Goal: Complete application form: Complete application form

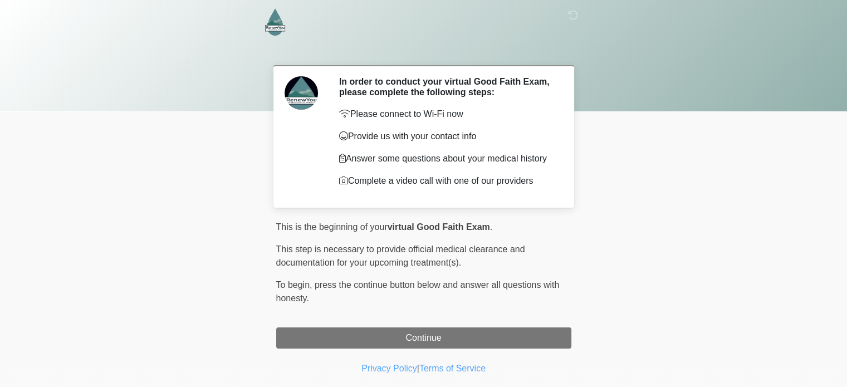
click at [412, 307] on div "This is the beginning of your virtual Good Faith Exam . ﻿﻿﻿﻿﻿﻿﻿﻿ This step is n…" at bounding box center [423, 268] width 295 height 94
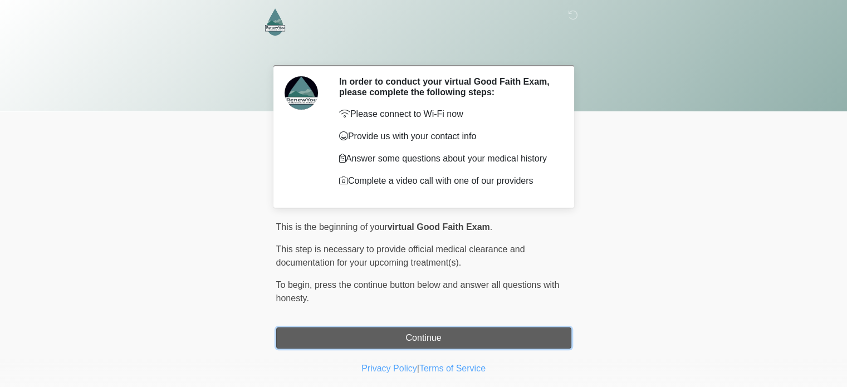
click at [412, 332] on button "Continue" at bounding box center [423, 338] width 295 height 21
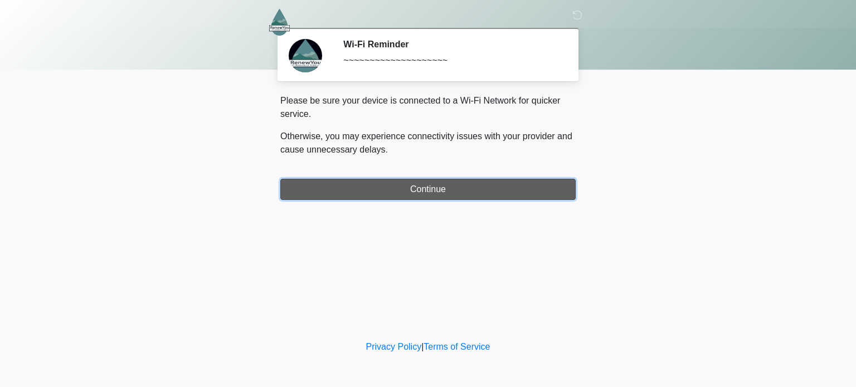
click at [421, 191] on button "Continue" at bounding box center [427, 189] width 295 height 21
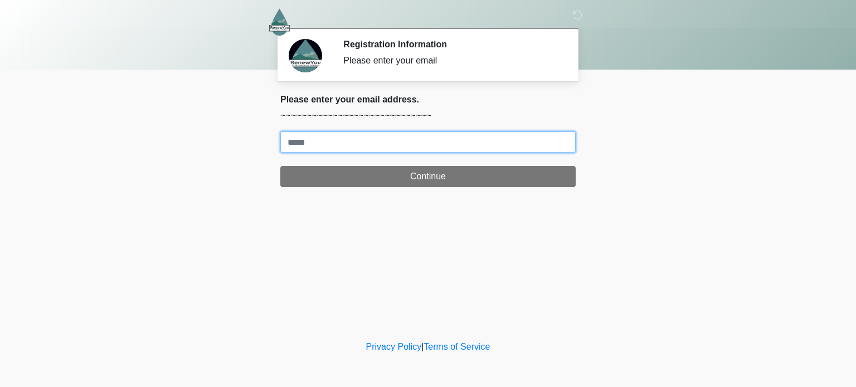
click at [412, 147] on input "Where should we email your treatment plan?" at bounding box center [427, 141] width 295 height 21
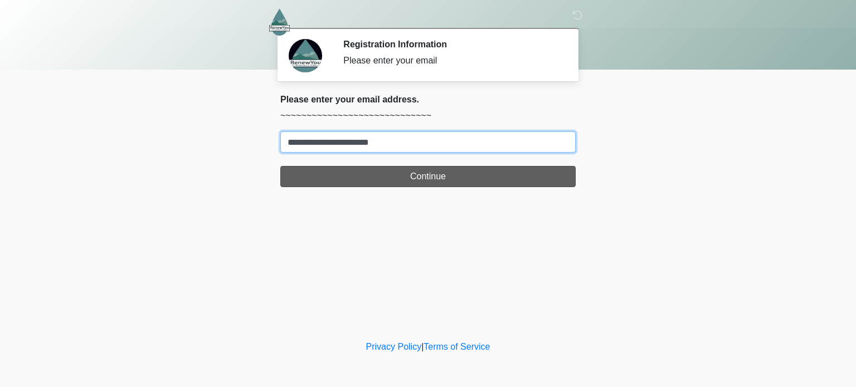
type input "**********"
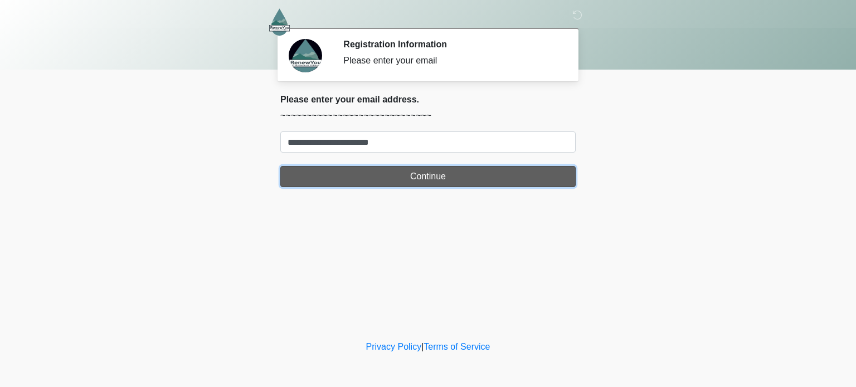
click at [413, 173] on button "Continue" at bounding box center [427, 176] width 295 height 21
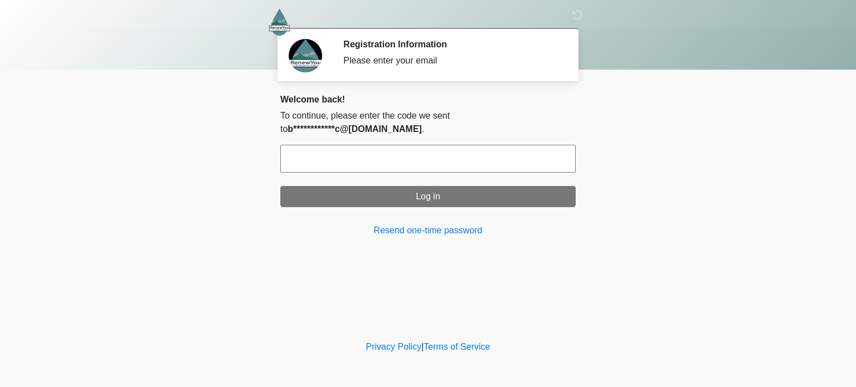
click at [408, 154] on input "text" at bounding box center [427, 159] width 295 height 28
type input "*"
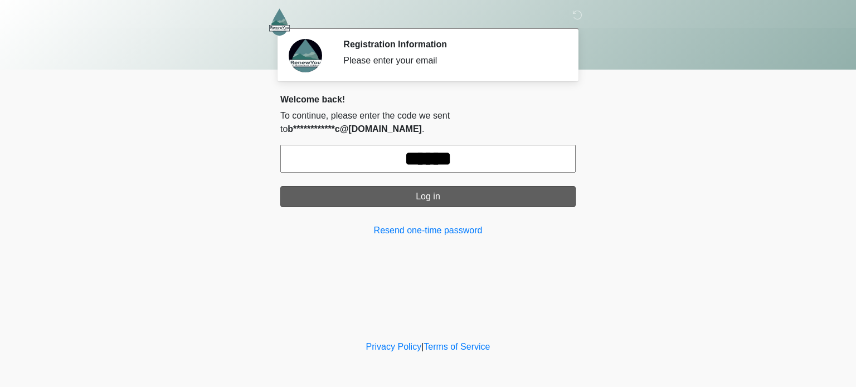
type input "******"
click at [417, 186] on button "Log in" at bounding box center [427, 196] width 295 height 21
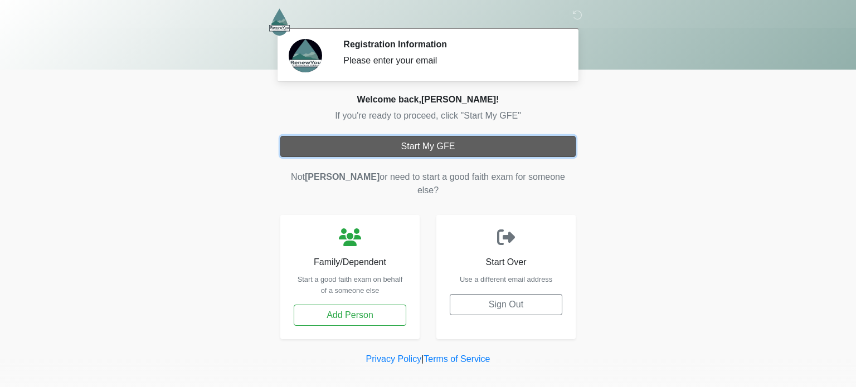
click at [453, 149] on button "Start My GFE" at bounding box center [427, 146] width 295 height 21
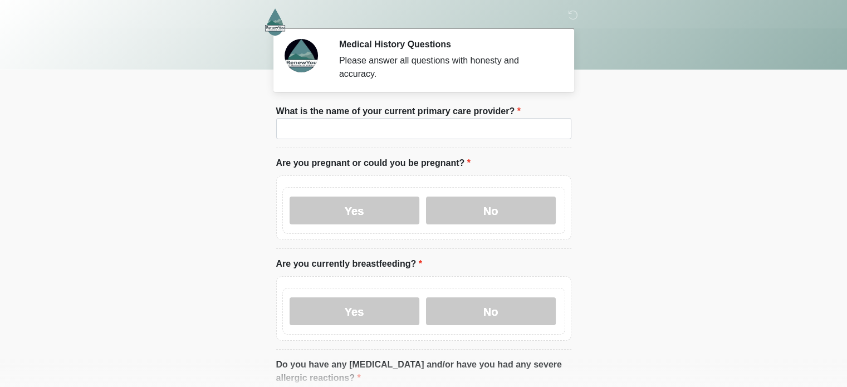
click at [619, 206] on body "‎ ‎ ‎ Medical History Questions Please answer all questions with honesty and ac…" at bounding box center [423, 193] width 847 height 387
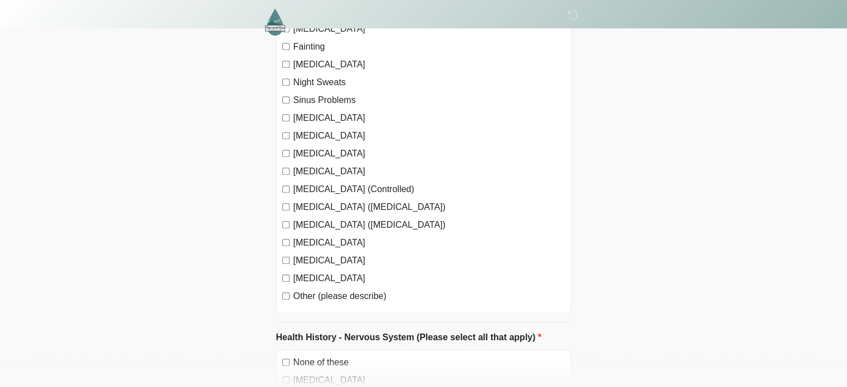
scroll to position [1024, 0]
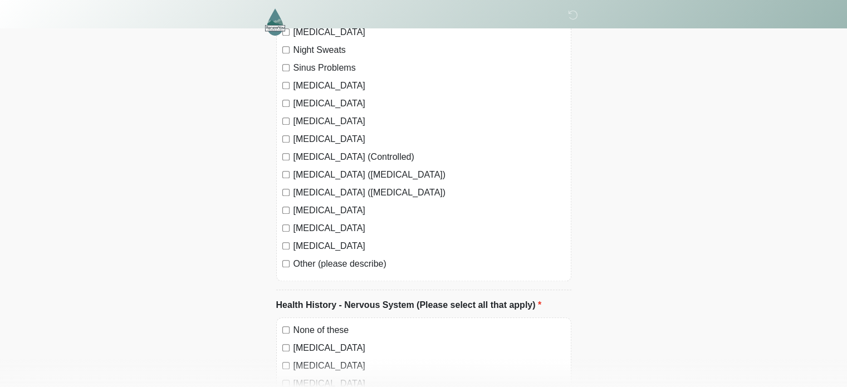
click at [343, 257] on label "Other (please describe)" at bounding box center [430, 263] width 272 height 13
drag, startPoint x: 343, startPoint y: 250, endPoint x: 617, endPoint y: 258, distance: 274.2
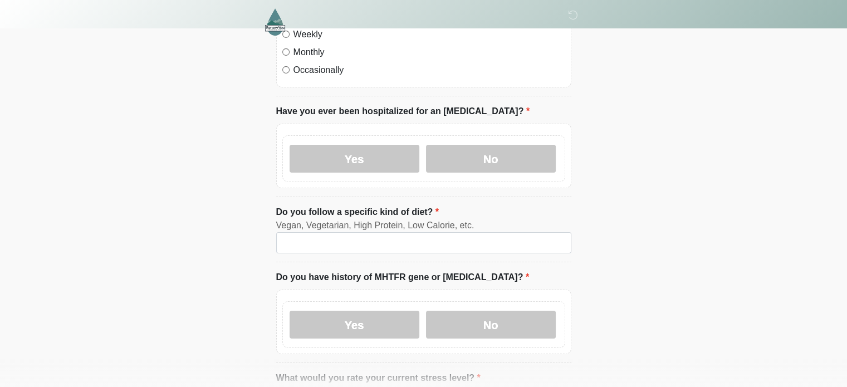
scroll to position [3778, 0]
click at [401, 144] on label "Yes" at bounding box center [355, 158] width 130 height 28
click at [377, 144] on label "Yes" at bounding box center [355, 158] width 130 height 28
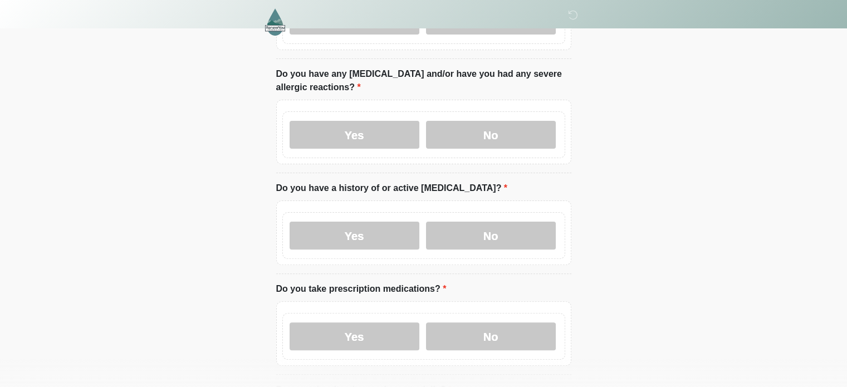
scroll to position [291, 0]
click at [392, 221] on label "Yes" at bounding box center [355, 235] width 130 height 28
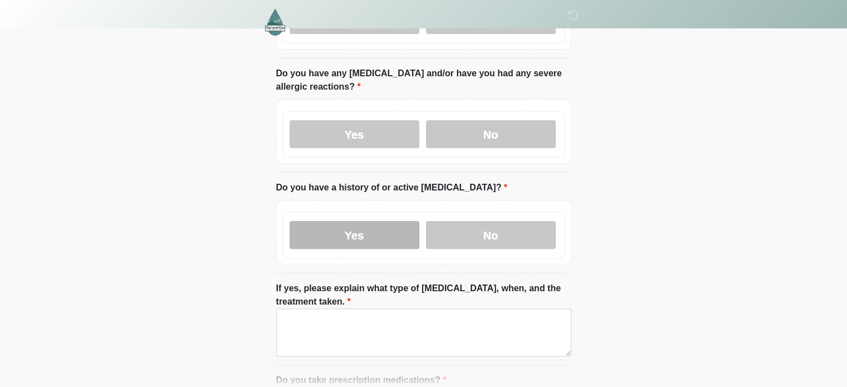
click at [373, 227] on label "Yes" at bounding box center [355, 235] width 130 height 28
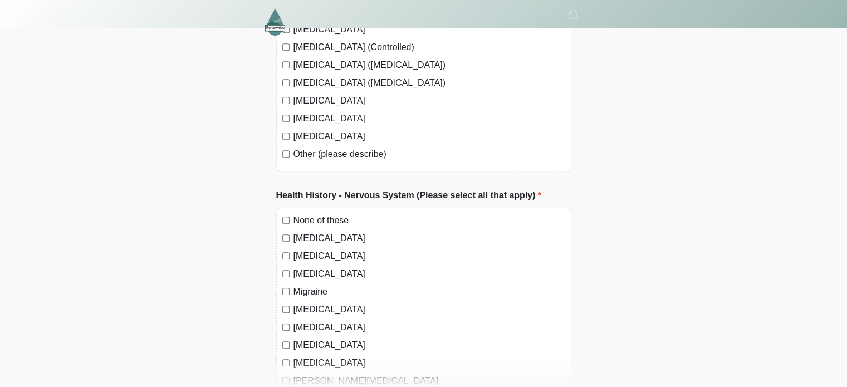
scroll to position [1210, 0]
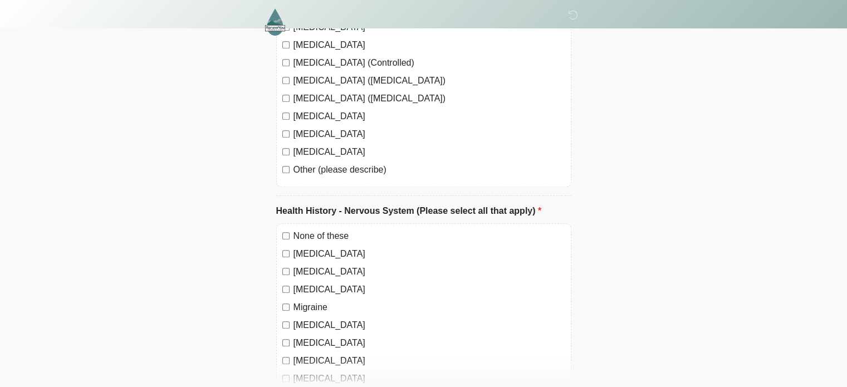
click at [323, 163] on label "Other (please describe)" at bounding box center [430, 169] width 272 height 13
click at [307, 163] on label "Other (please describe)" at bounding box center [430, 169] width 272 height 13
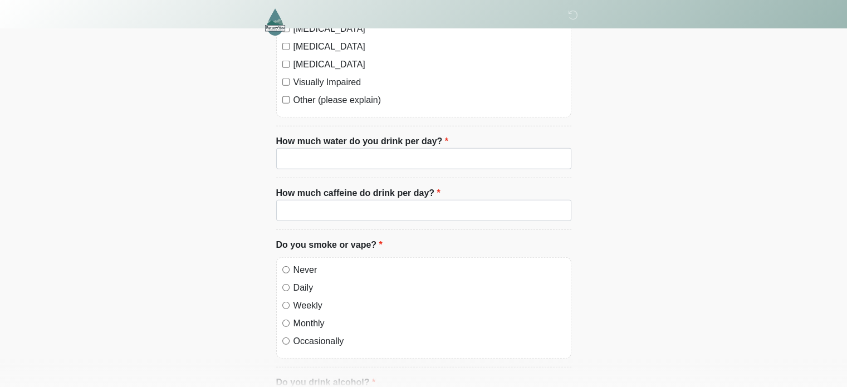
scroll to position [3308, 0]
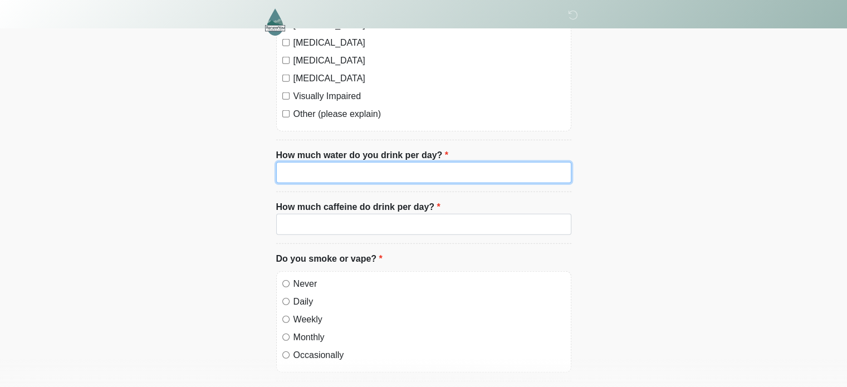
click at [345, 162] on input "How much water do you drink per day?" at bounding box center [423, 172] width 295 height 21
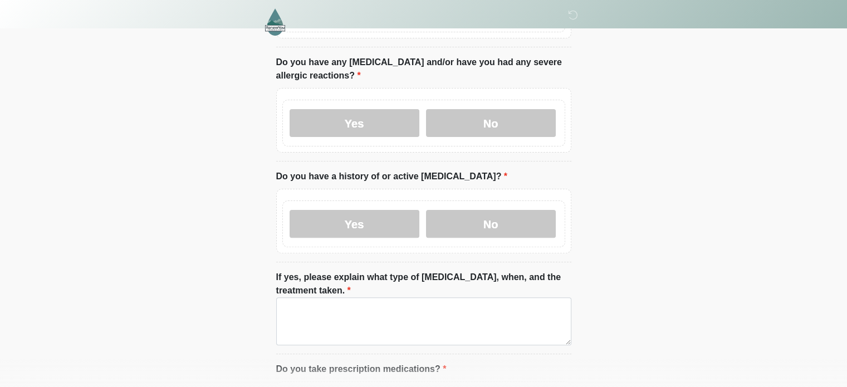
scroll to position [0, 0]
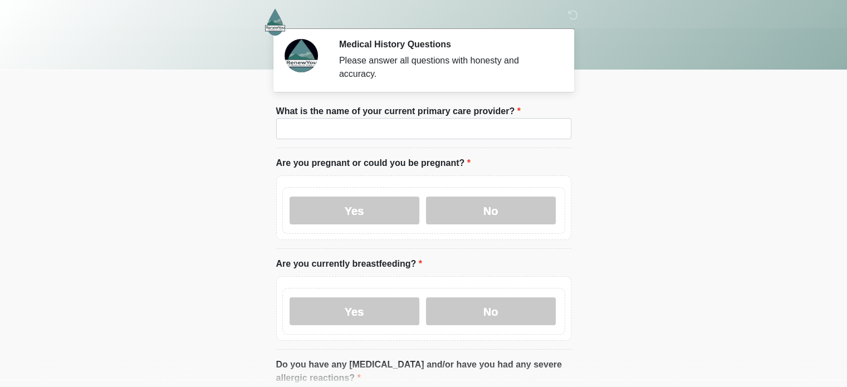
drag, startPoint x: 851, startPoint y: 3, endPoint x: 601, endPoint y: 163, distance: 297.3
click at [601, 163] on body "‎ ‎ ‎ Medical History Questions Please answer all questions with honesty and ac…" at bounding box center [423, 193] width 847 height 387
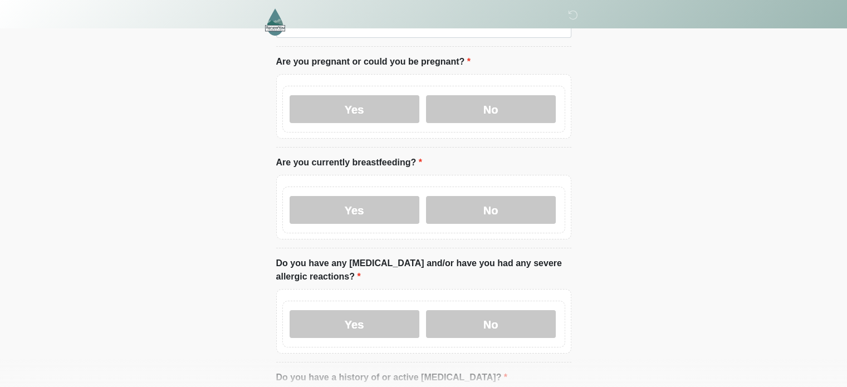
scroll to position [102, 0]
click at [373, 207] on label "Yes" at bounding box center [355, 210] width 130 height 28
click at [384, 109] on label "Yes" at bounding box center [355, 109] width 130 height 28
click at [363, 310] on label "Yes" at bounding box center [355, 324] width 130 height 28
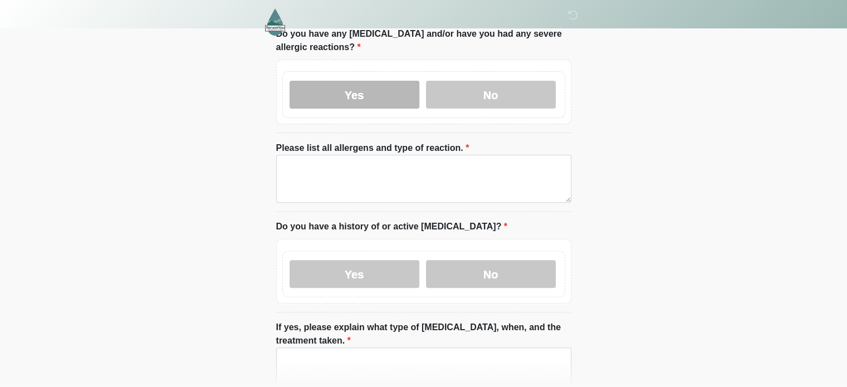
scroll to position [331, 0]
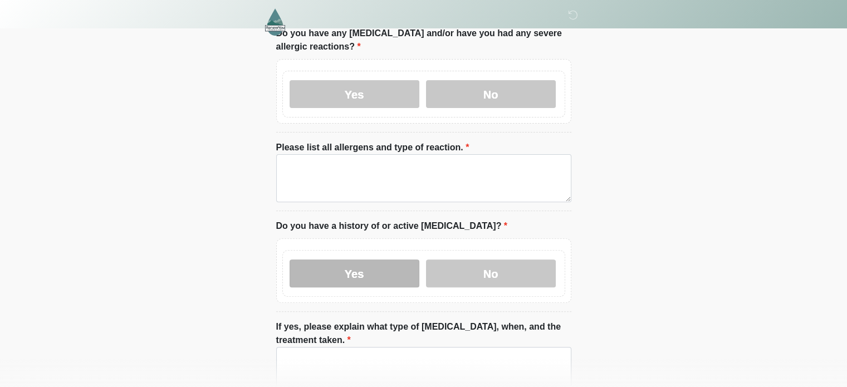
click at [381, 260] on label "Yes" at bounding box center [355, 274] width 130 height 28
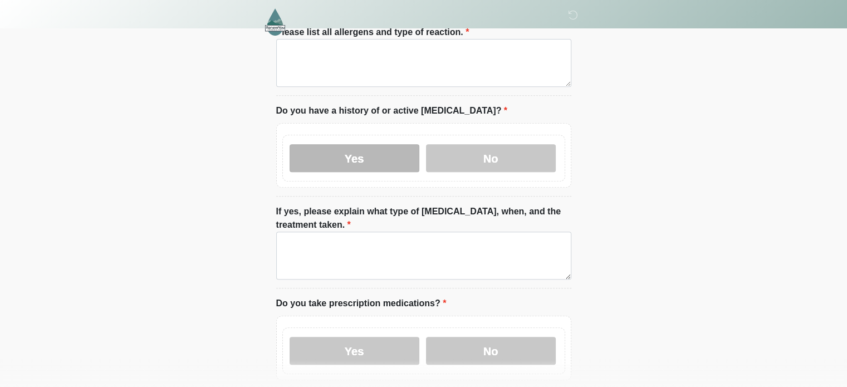
scroll to position [545, 0]
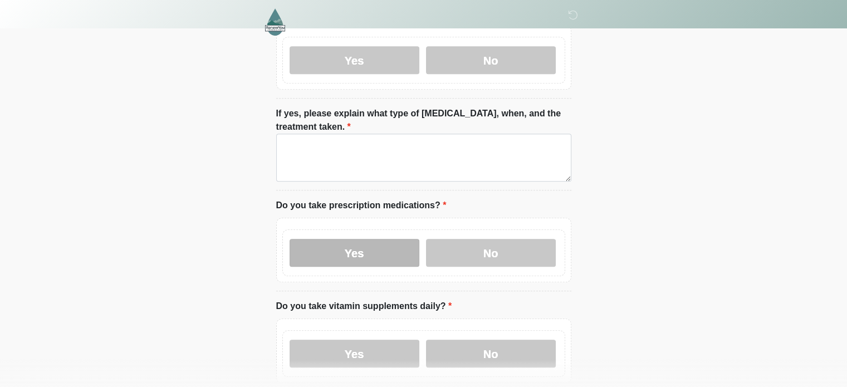
click at [380, 247] on label "Yes" at bounding box center [355, 253] width 130 height 28
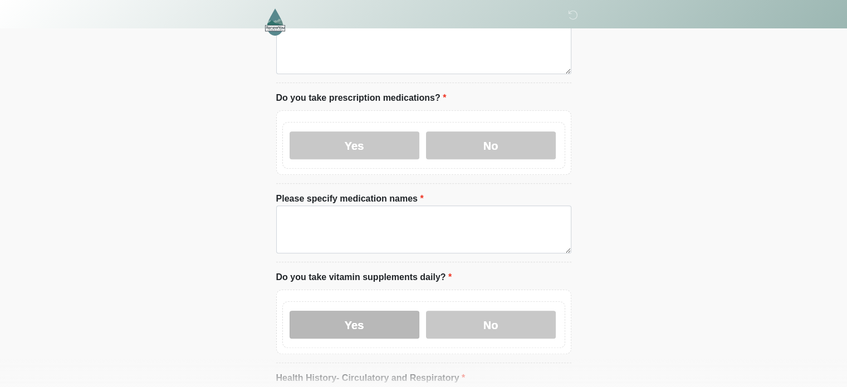
click at [393, 311] on label "Yes" at bounding box center [355, 325] width 130 height 28
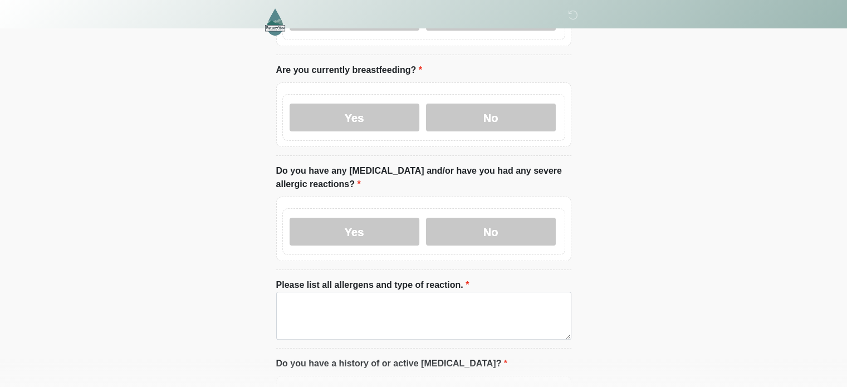
scroll to position [0, 0]
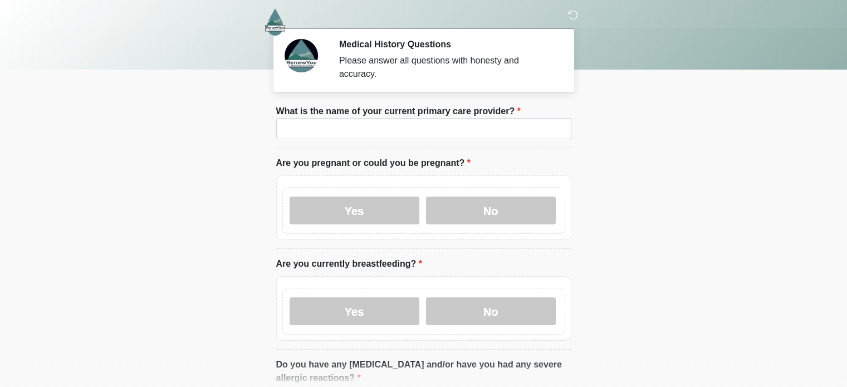
click at [572, 11] on icon at bounding box center [573, 15] width 10 height 10
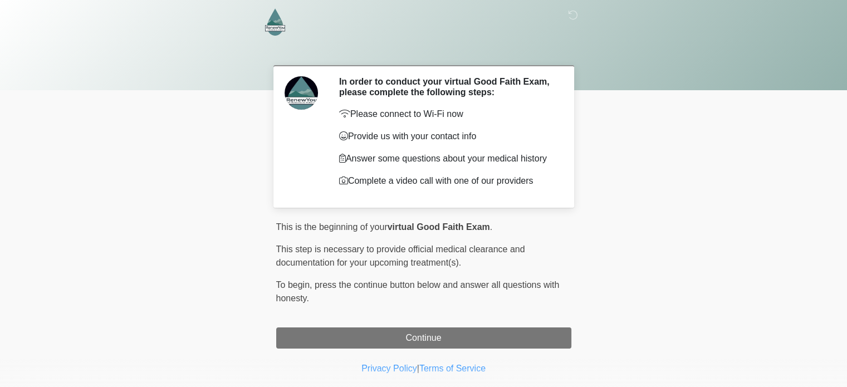
scroll to position [21, 0]
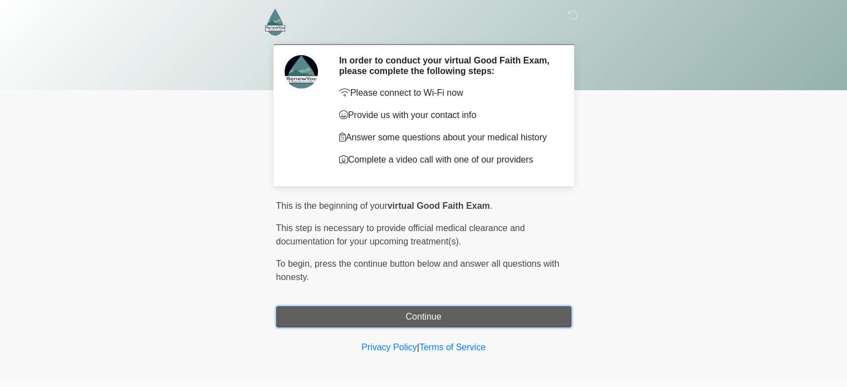
click at [450, 316] on button "Continue" at bounding box center [423, 316] width 295 height 21
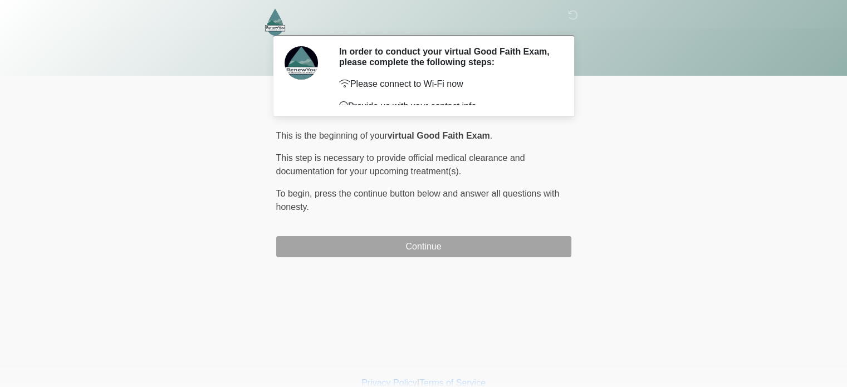
scroll to position [0, 0]
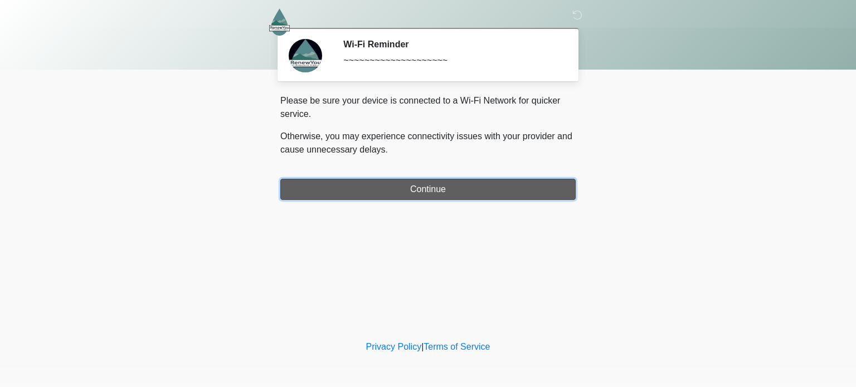
click at [411, 198] on button "Continue" at bounding box center [427, 189] width 295 height 21
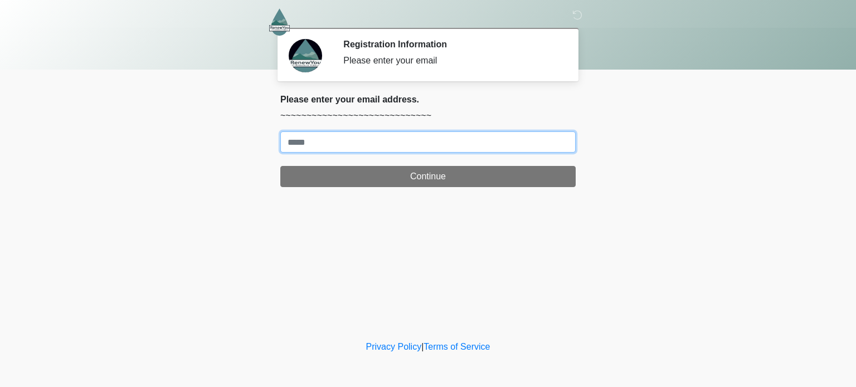
click at [395, 146] on input "Where should we email your treatment plan?" at bounding box center [427, 141] width 295 height 21
type input "**********"
click at [280, 166] on button "Continue" at bounding box center [427, 176] width 295 height 21
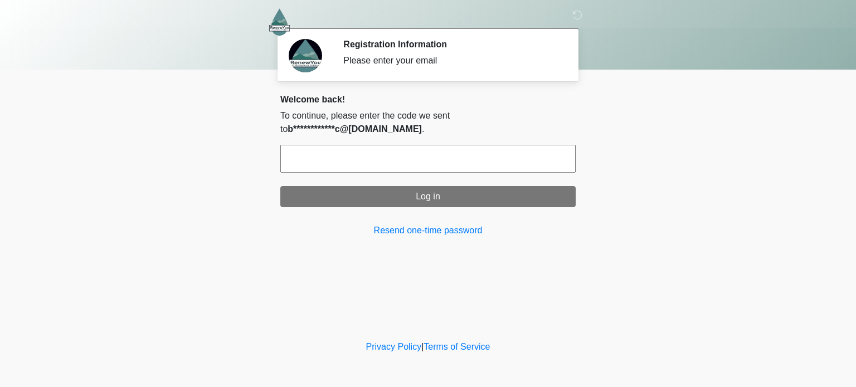
drag, startPoint x: 395, startPoint y: 146, endPoint x: 319, endPoint y: 143, distance: 76.4
click at [319, 145] on input "text" at bounding box center [427, 159] width 295 height 28
type input "******"
click at [280, 186] on button "Log in" at bounding box center [427, 196] width 295 height 21
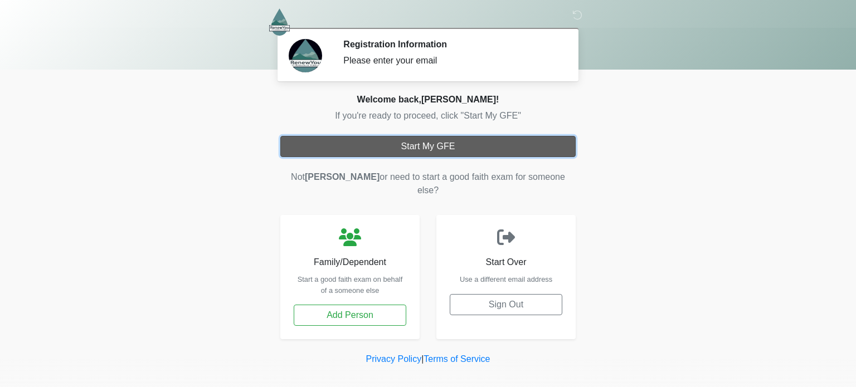
click at [446, 147] on button "Start My GFE" at bounding box center [427, 146] width 295 height 21
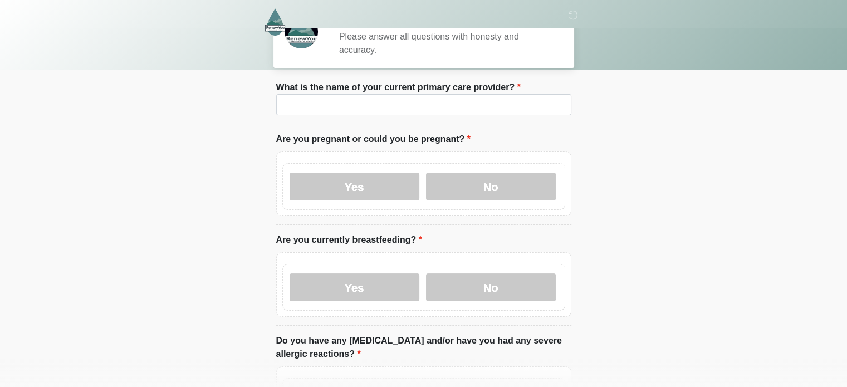
scroll to position [25, 0]
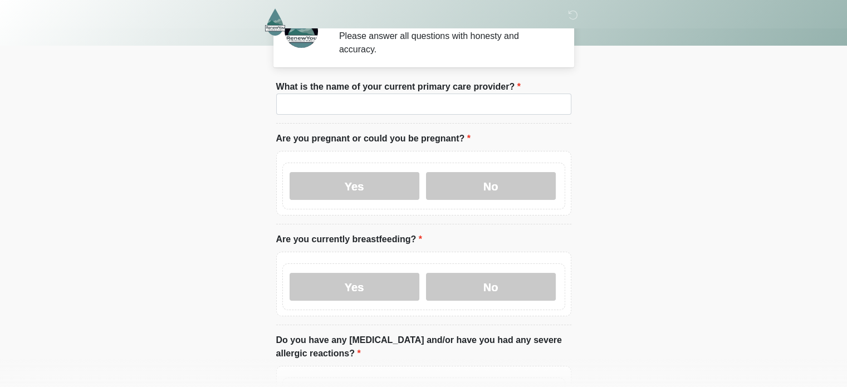
click at [385, 196] on div "Yes No" at bounding box center [423, 186] width 283 height 47
click at [385, 183] on label "Yes" at bounding box center [355, 186] width 130 height 28
click at [365, 280] on label "Yes" at bounding box center [355, 287] width 130 height 28
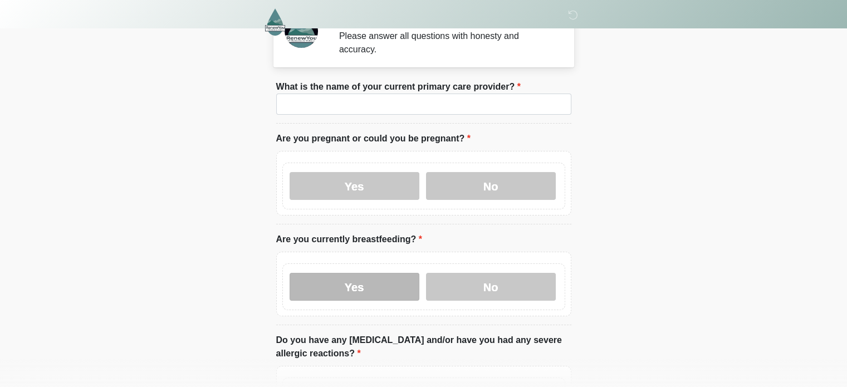
scroll to position [250, 0]
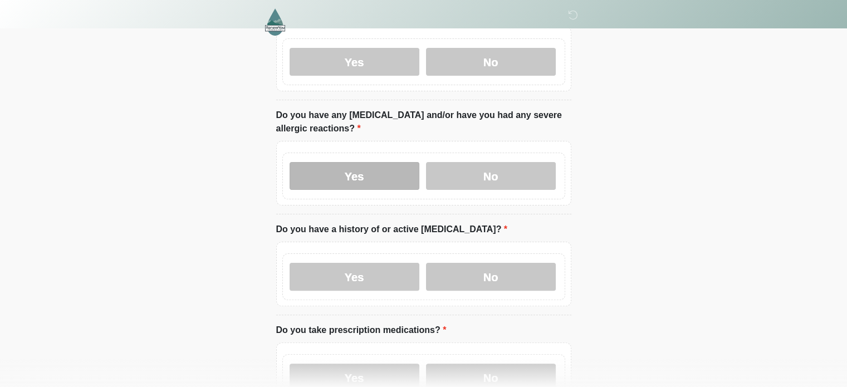
click at [371, 163] on label "Yes" at bounding box center [355, 176] width 130 height 28
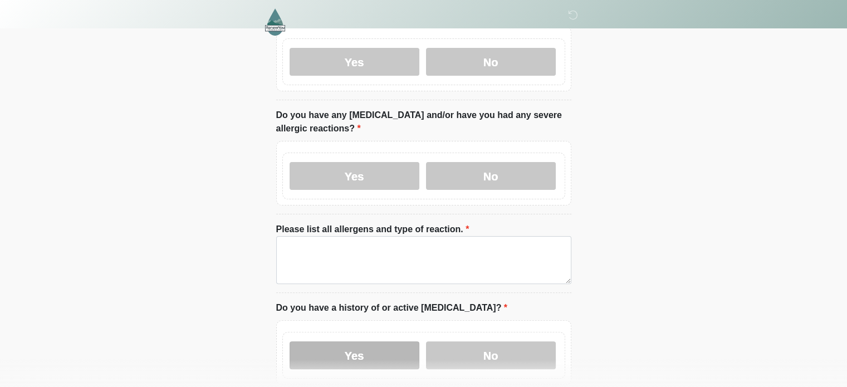
click at [366, 341] on label "Yes" at bounding box center [355, 355] width 130 height 28
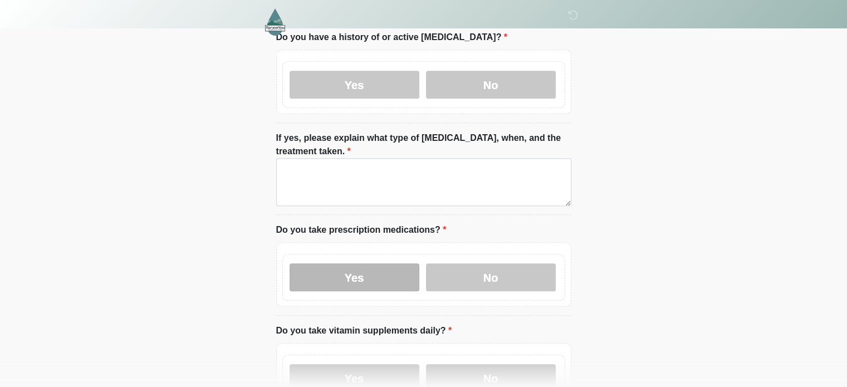
click at [379, 271] on label "Yes" at bounding box center [355, 277] width 130 height 28
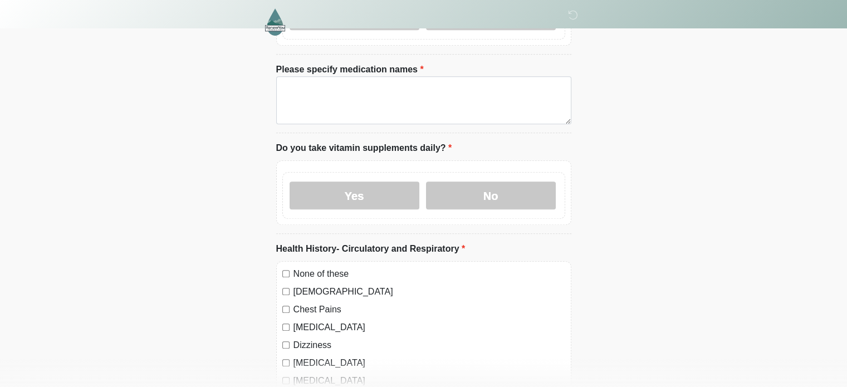
scroll to position [783, 0]
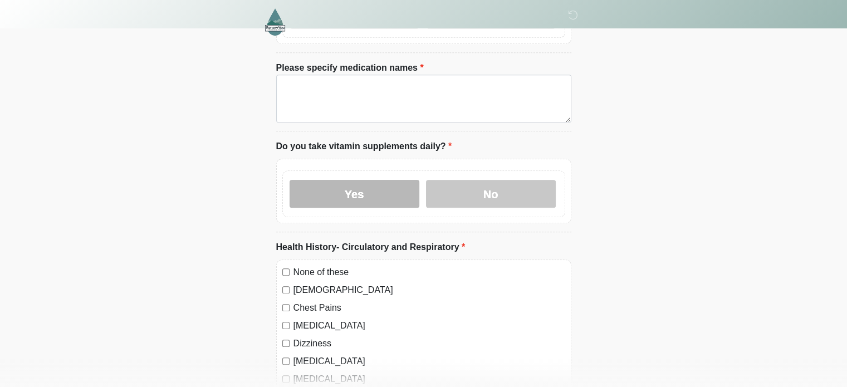
click at [388, 180] on label "Yes" at bounding box center [355, 194] width 130 height 28
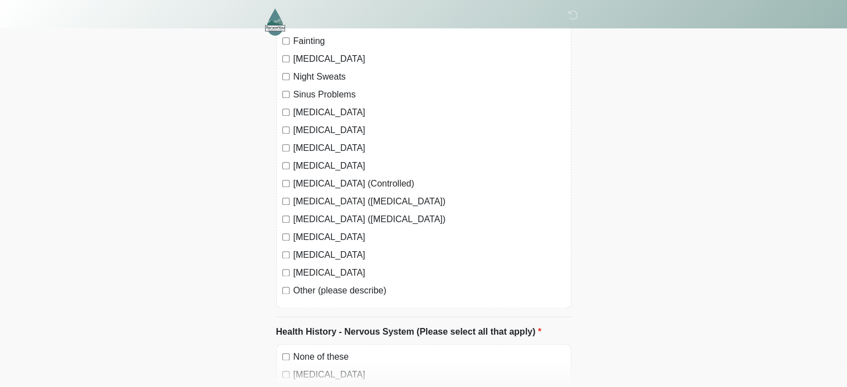
scroll to position [1368, 0]
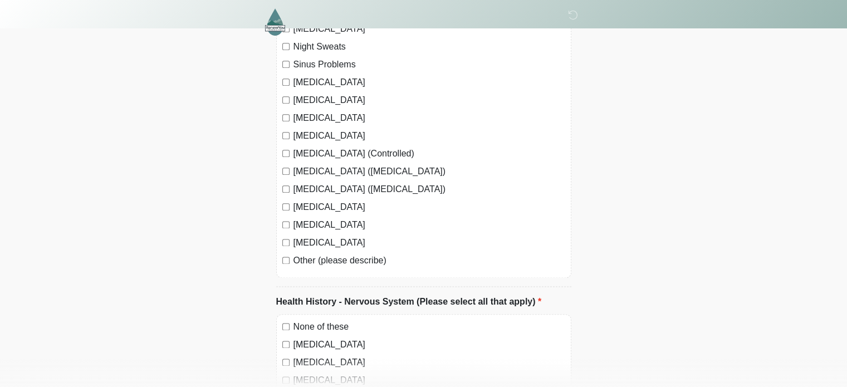
click at [343, 254] on label "Other (please describe)" at bounding box center [430, 260] width 272 height 13
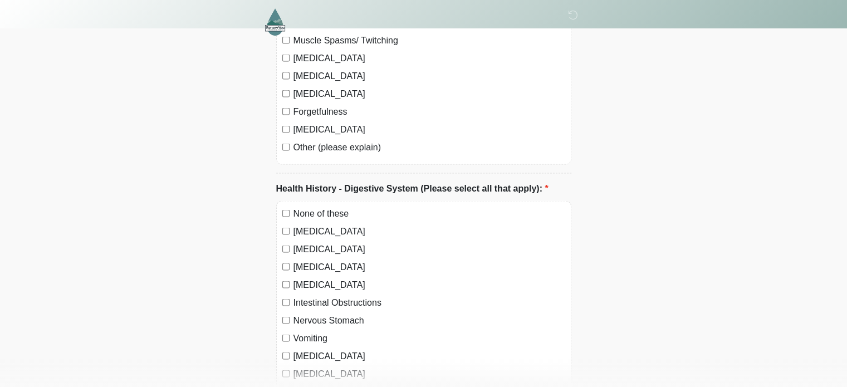
scroll to position [2108, 0]
click at [324, 140] on label "Other (please explain)" at bounding box center [430, 146] width 272 height 13
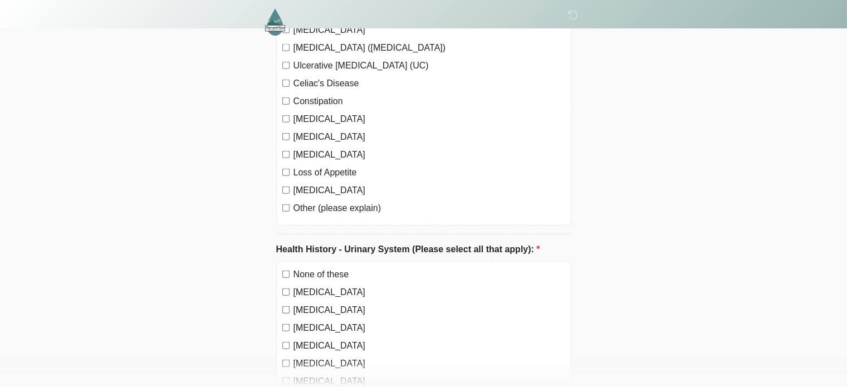
scroll to position [2604, 0]
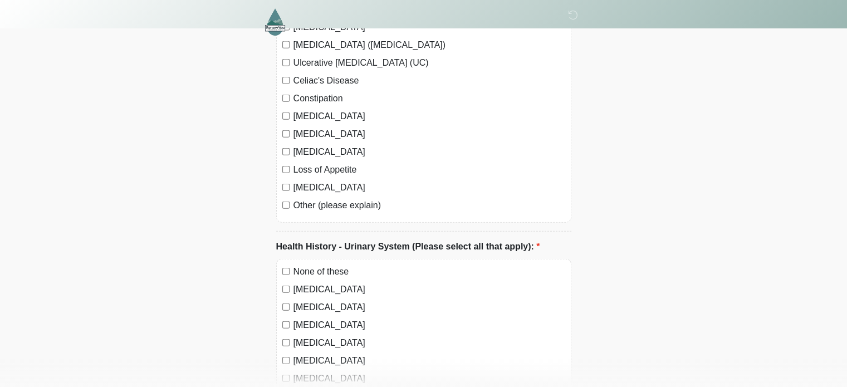
click at [321, 182] on div "None of these Crohn's Disease Diverticulitis Gallstones Heartburn Intestinal Ob…" at bounding box center [423, 3] width 295 height 440
click at [331, 199] on label "Other (please explain)" at bounding box center [430, 205] width 272 height 13
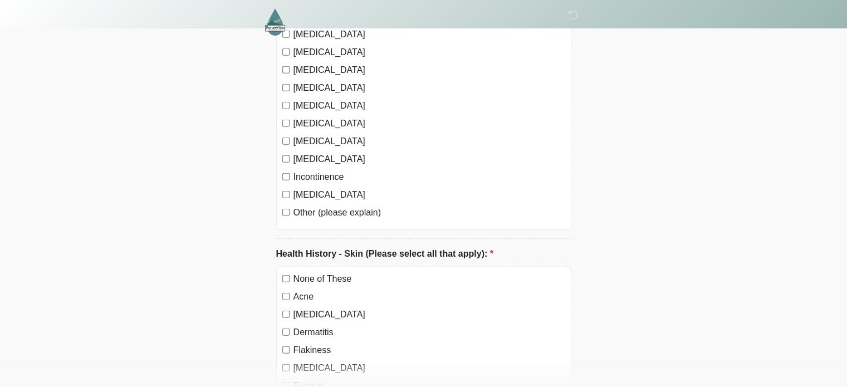
scroll to position [2962, 0]
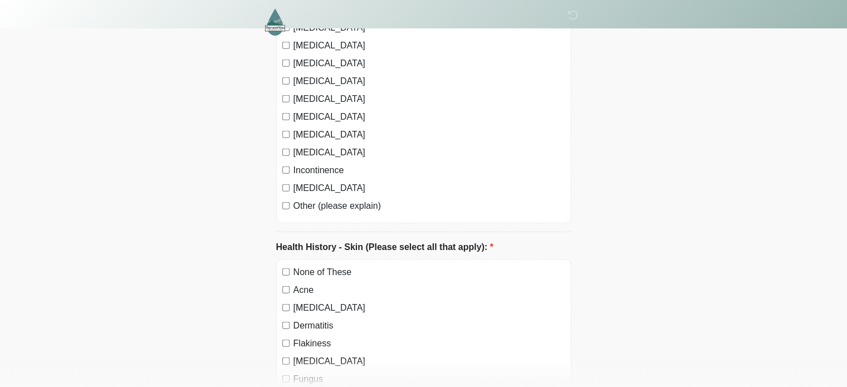
click at [370, 199] on label "Other (please explain)" at bounding box center [430, 205] width 272 height 13
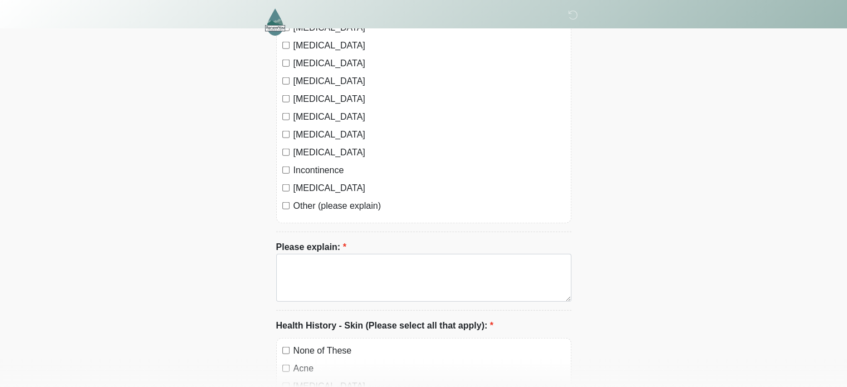
scroll to position [3276, 0]
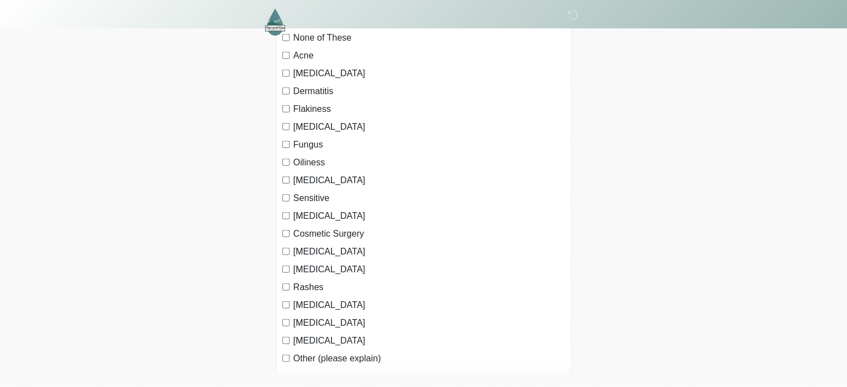
click at [318, 352] on label "Other (please explain)" at bounding box center [430, 358] width 272 height 13
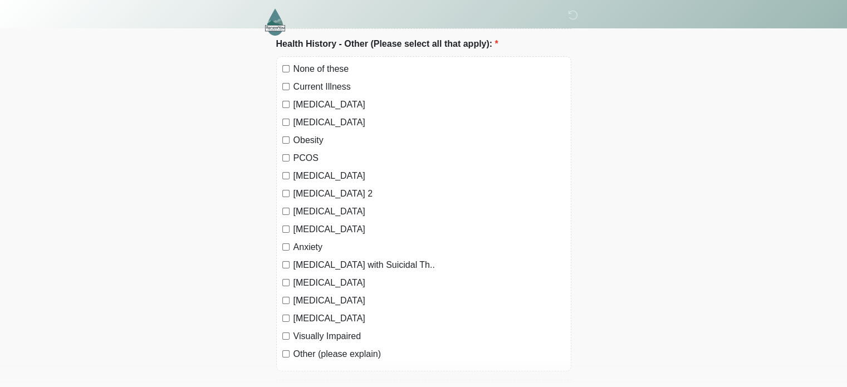
scroll to position [3733, 0]
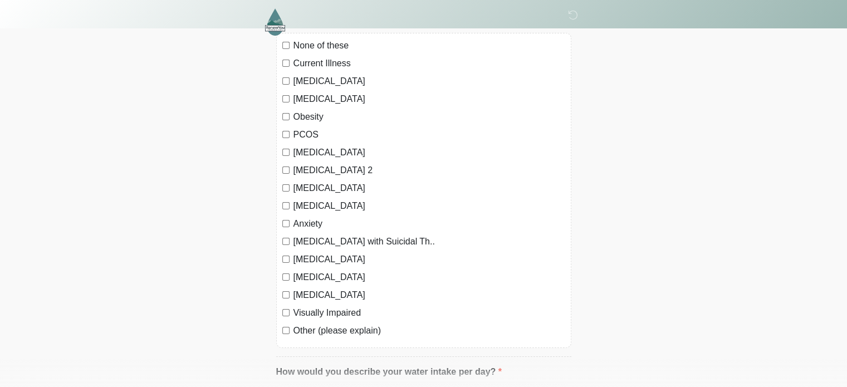
click at [344, 324] on label "Other (please explain)" at bounding box center [430, 330] width 272 height 13
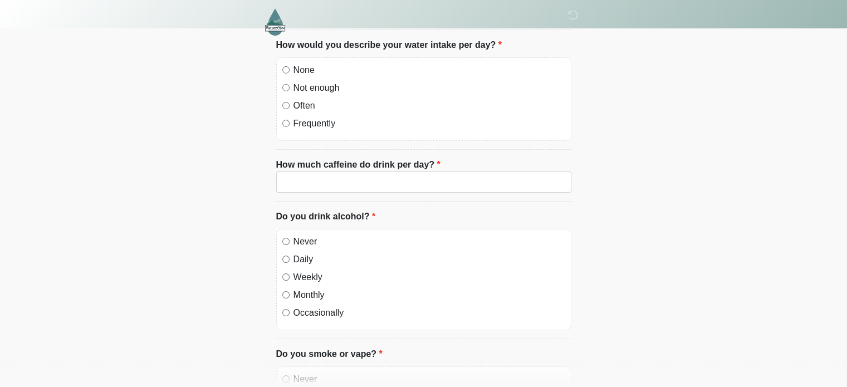
scroll to position [4142, 0]
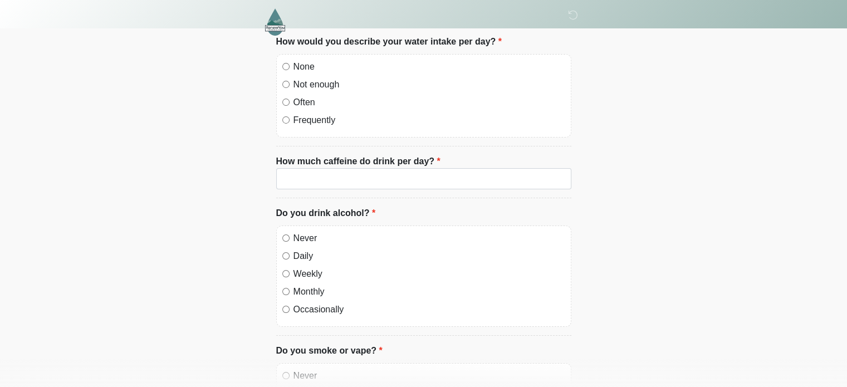
click at [414, 303] on label "Occasionally" at bounding box center [430, 309] width 272 height 13
click at [316, 303] on label "Occasionally" at bounding box center [430, 309] width 272 height 13
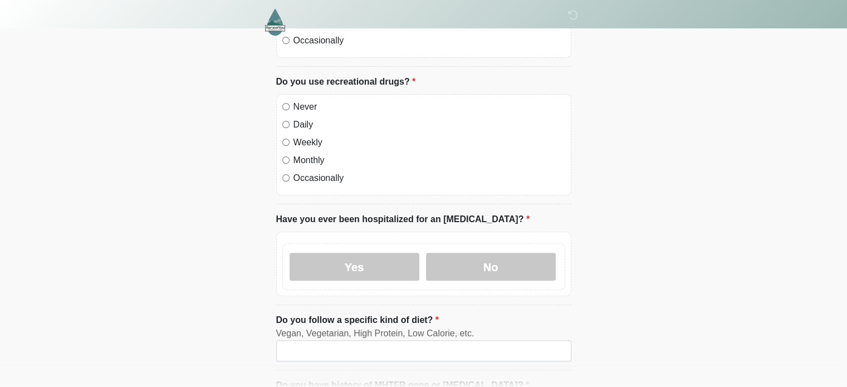
scroll to position [4563, 0]
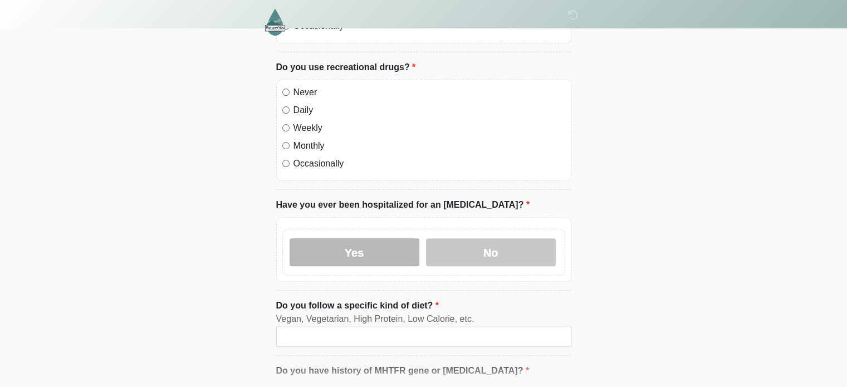
click at [374, 238] on label "Yes" at bounding box center [355, 252] width 130 height 28
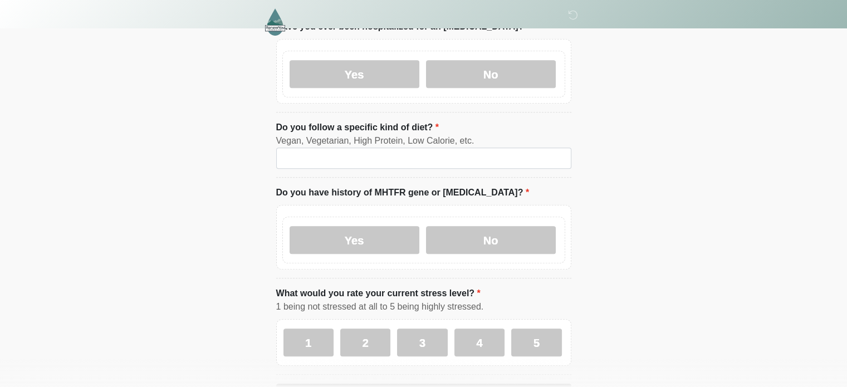
scroll to position [4744, 0]
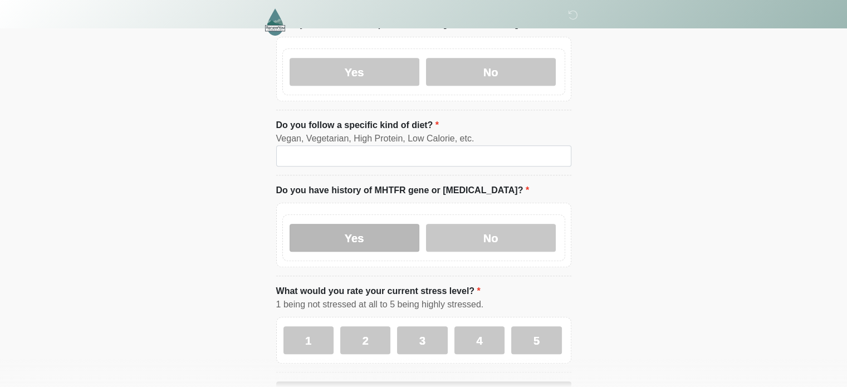
click at [355, 224] on label "Yes" at bounding box center [355, 238] width 130 height 28
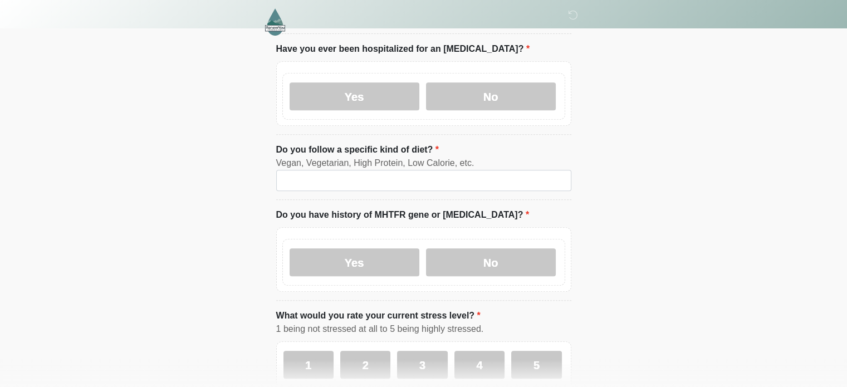
scroll to position [4784, 0]
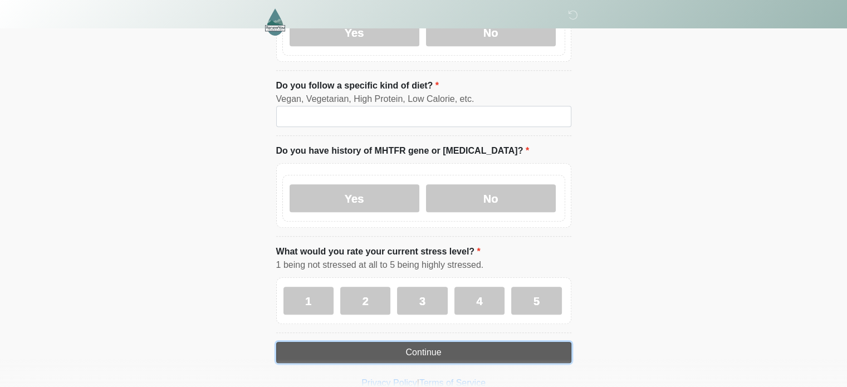
click at [456, 342] on button "Continue" at bounding box center [423, 352] width 295 height 21
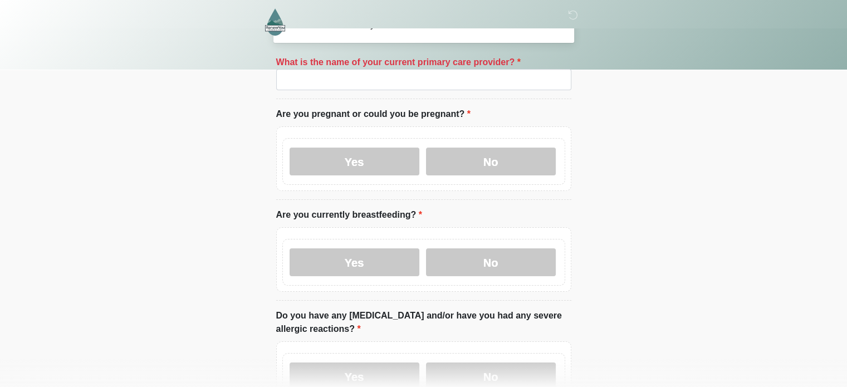
scroll to position [0, 0]
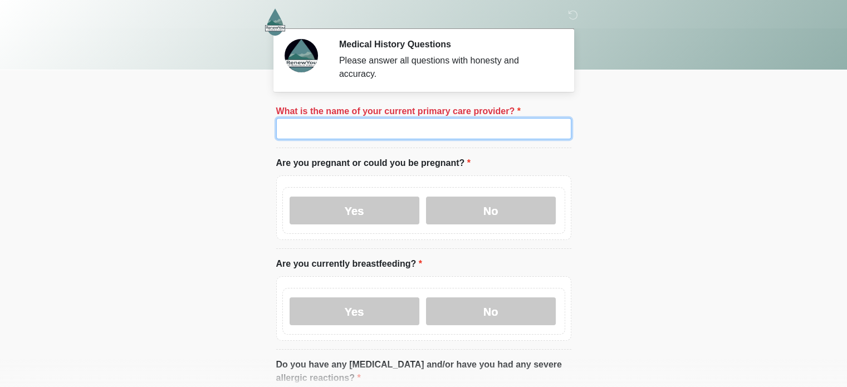
click at [523, 123] on input "What is the name of your current primary care provider?" at bounding box center [423, 128] width 295 height 21
type input "**********"
drag, startPoint x: 448, startPoint y: 118, endPoint x: 205, endPoint y: 79, distance: 246.6
click at [205, 79] on body "‎ ‎ ‎ Medical History Questions Please answer all questions with honesty and ac…" at bounding box center [423, 193] width 847 height 387
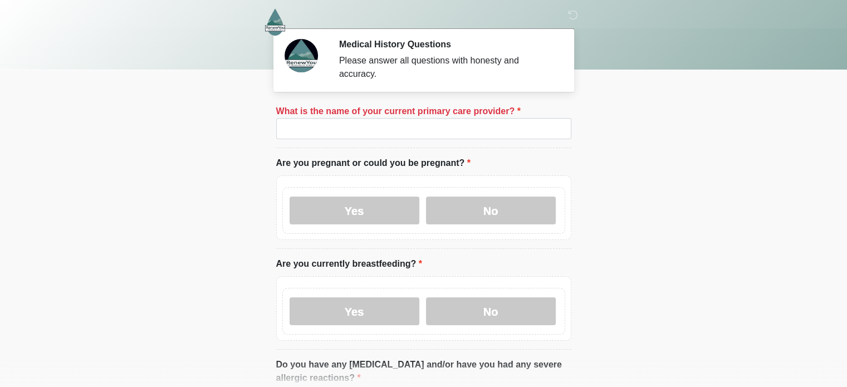
click at [653, 256] on body "‎ ‎ ‎ Medical History Questions Please answer all questions with honesty and ac…" at bounding box center [423, 193] width 847 height 387
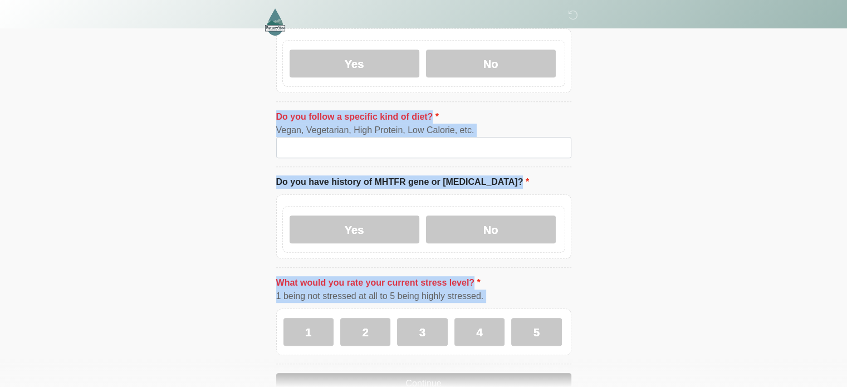
scroll to position [4784, 0]
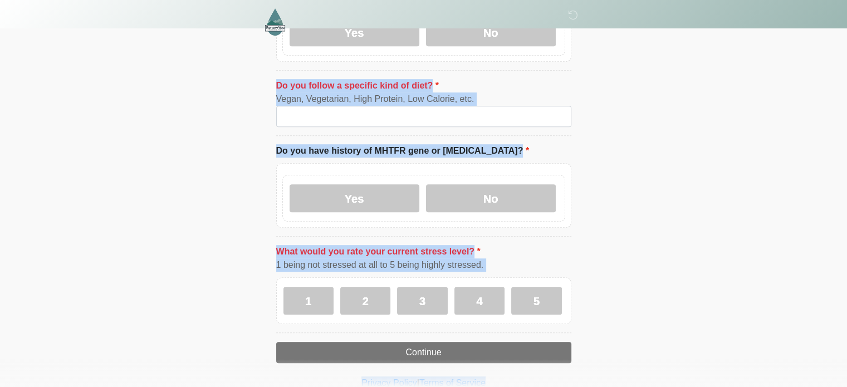
drag, startPoint x: 258, startPoint y: 87, endPoint x: 682, endPoint y: 413, distance: 534.3
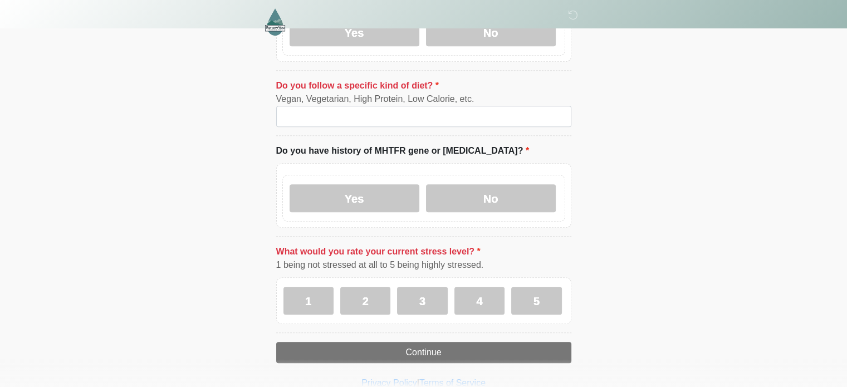
drag, startPoint x: 841, startPoint y: 2, endPoint x: 653, endPoint y: 75, distance: 201.9
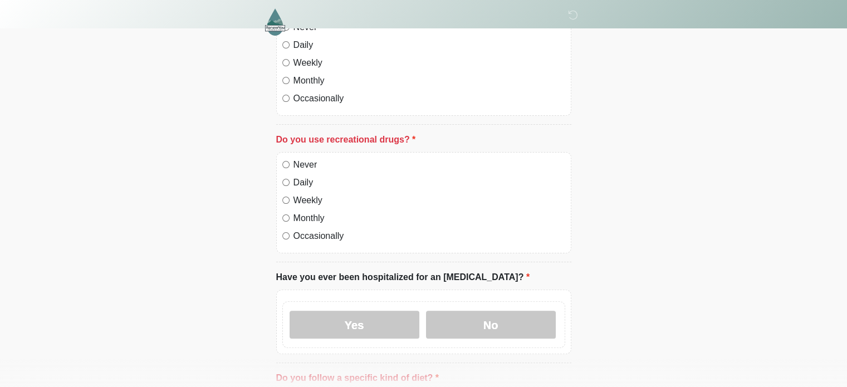
scroll to position [4490, 0]
click at [577, 9] on div at bounding box center [415, 22] width 334 height 44
click at [575, 11] on icon at bounding box center [573, 15] width 10 height 10
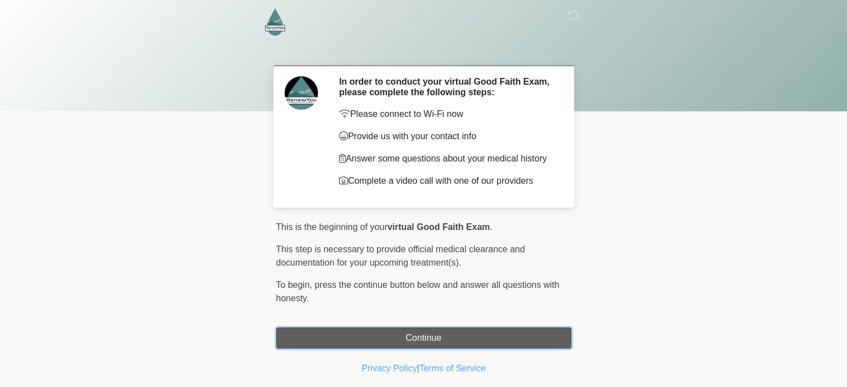
click at [398, 340] on button "Continue" at bounding box center [423, 338] width 295 height 21
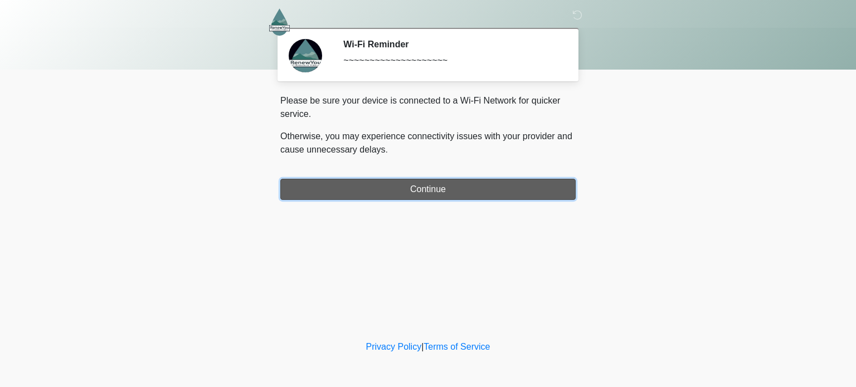
click at [414, 197] on button "Continue" at bounding box center [427, 189] width 295 height 21
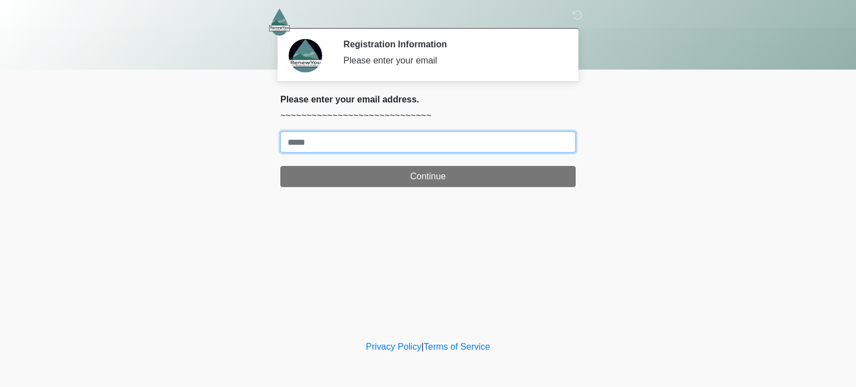
click at [396, 138] on input "Where should we email your treatment plan?" at bounding box center [427, 141] width 295 height 21
type input "*"
type input "**********"
click at [280, 166] on button "Continue" at bounding box center [427, 176] width 295 height 21
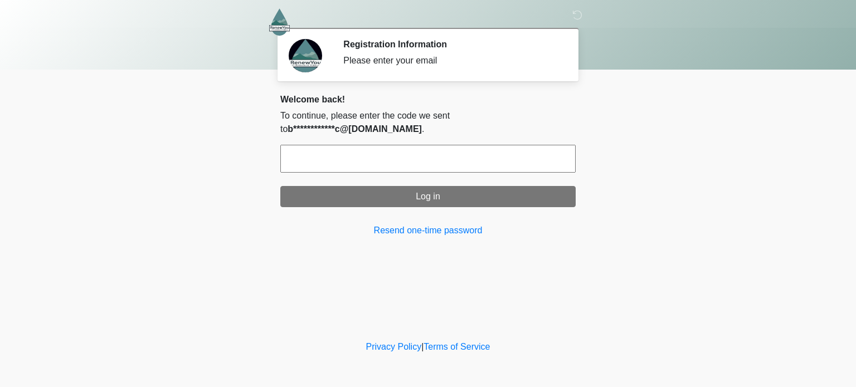
click at [396, 145] on input "text" at bounding box center [427, 159] width 295 height 28
type input "******"
click at [280, 186] on button "Log in" at bounding box center [427, 196] width 295 height 21
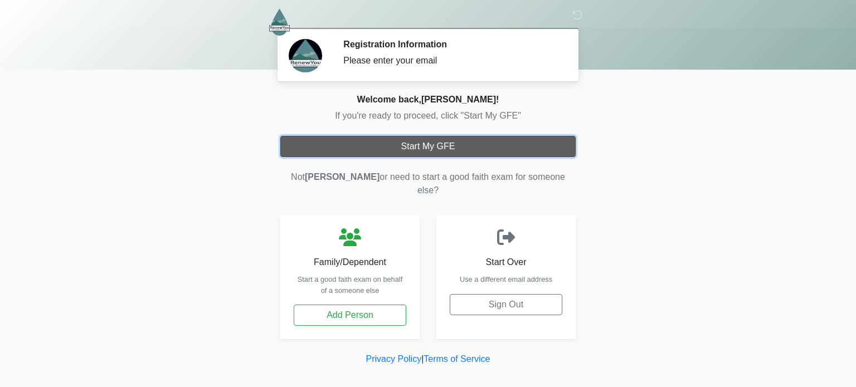
drag, startPoint x: 396, startPoint y: 138, endPoint x: 359, endPoint y: 154, distance: 40.4
click at [359, 154] on button "Start My GFE" at bounding box center [427, 146] width 295 height 21
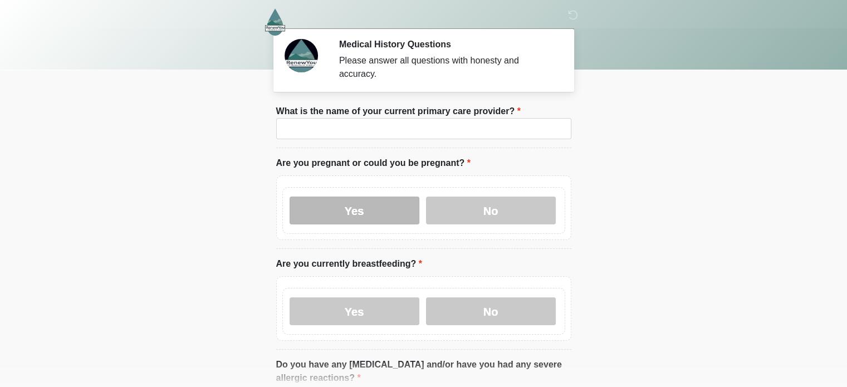
click at [373, 198] on label "Yes" at bounding box center [355, 211] width 130 height 28
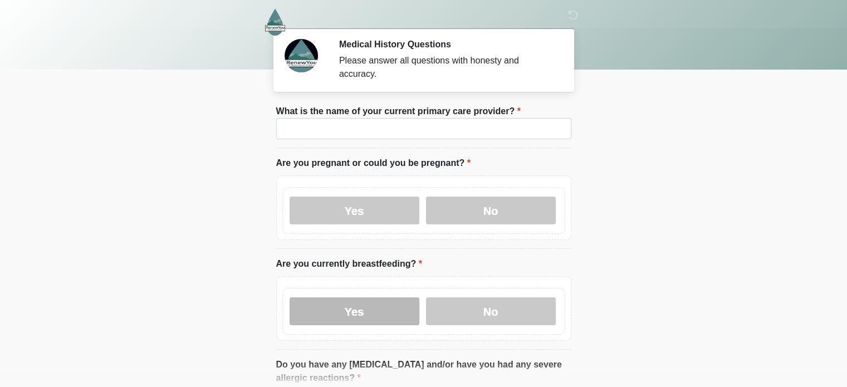
click at [350, 298] on label "Yes" at bounding box center [355, 311] width 130 height 28
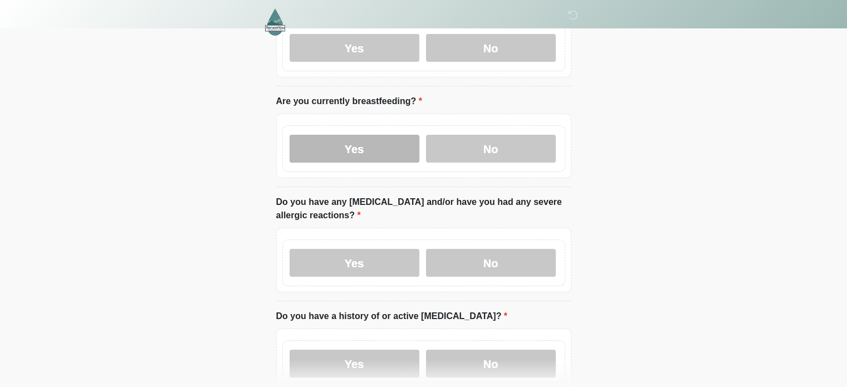
scroll to position [225, 0]
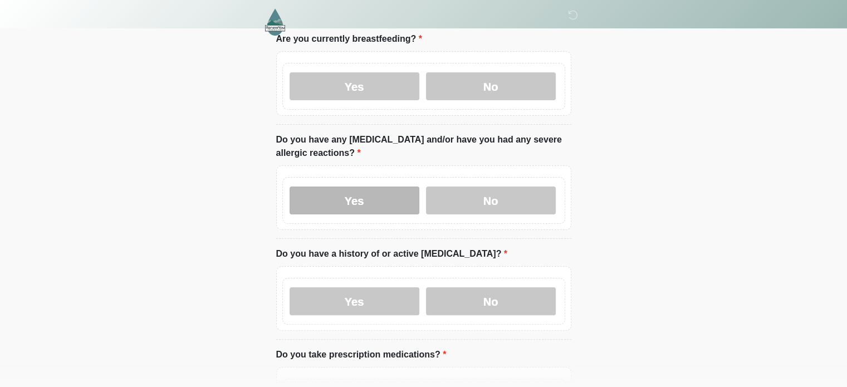
click at [386, 196] on label "Yes" at bounding box center [355, 201] width 130 height 28
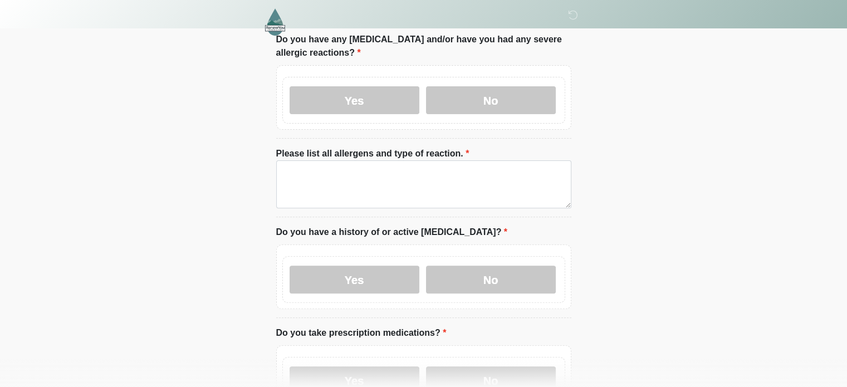
scroll to position [357, 0]
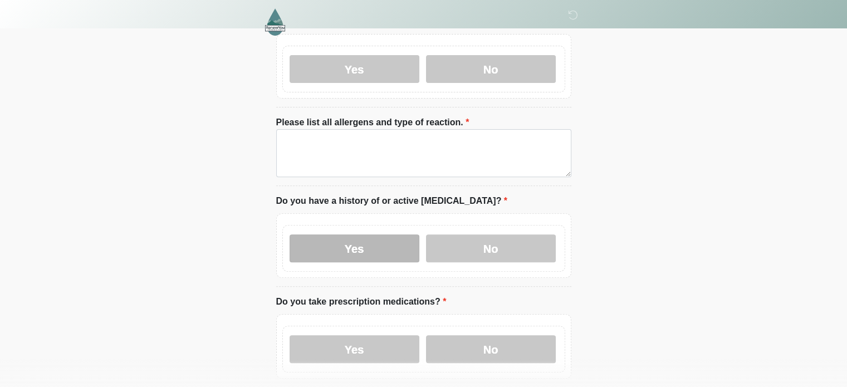
click at [368, 243] on label "Yes" at bounding box center [355, 249] width 130 height 28
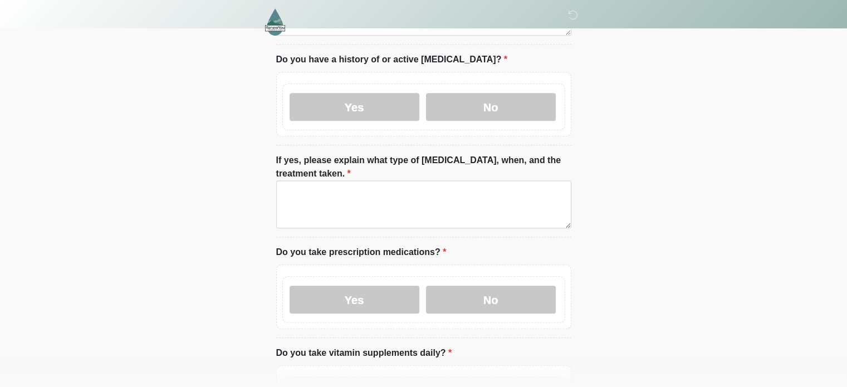
scroll to position [529, 0]
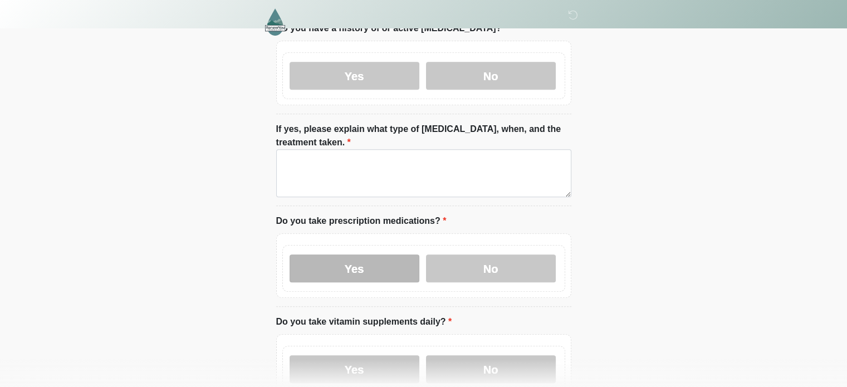
click at [370, 257] on label "Yes" at bounding box center [355, 269] width 130 height 28
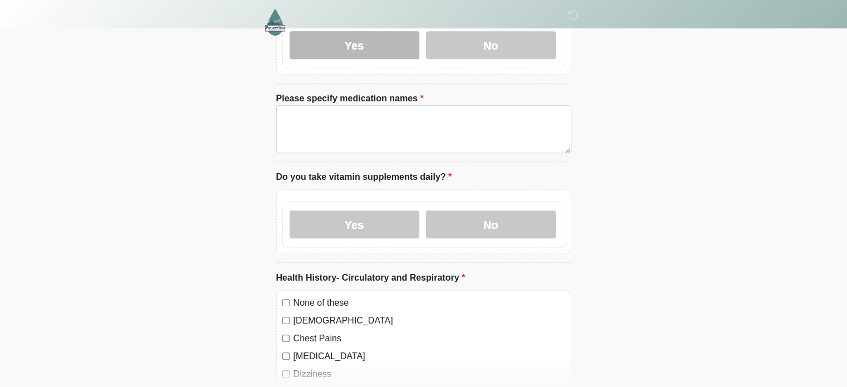
scroll to position [753, 0]
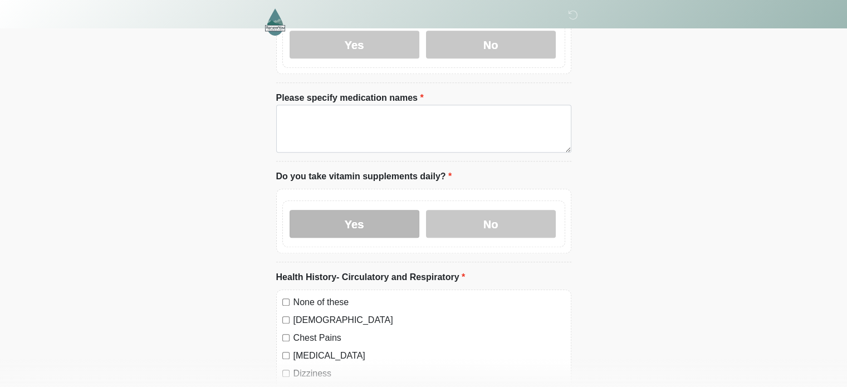
click at [383, 211] on label "Yes" at bounding box center [355, 224] width 130 height 28
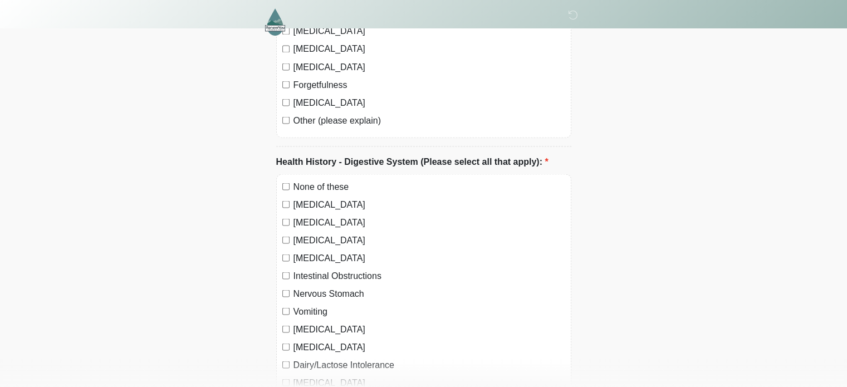
scroll to position [1814, 0]
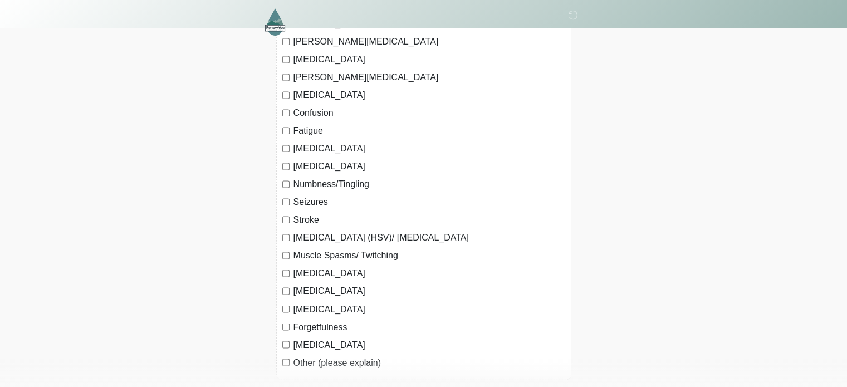
click at [324, 356] on label "Other (please explain)" at bounding box center [430, 362] width 272 height 13
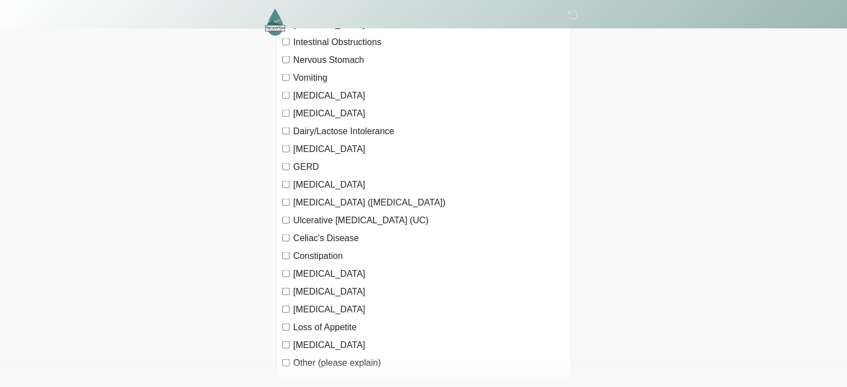
scroll to position [2461, 0]
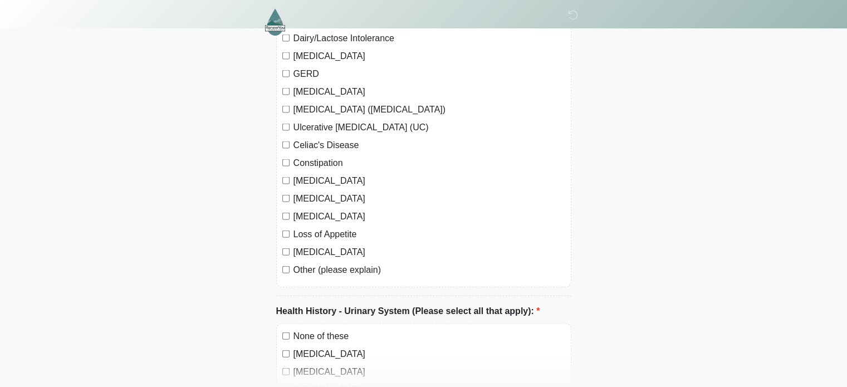
click at [352, 263] on label "Other (please explain)" at bounding box center [430, 269] width 272 height 13
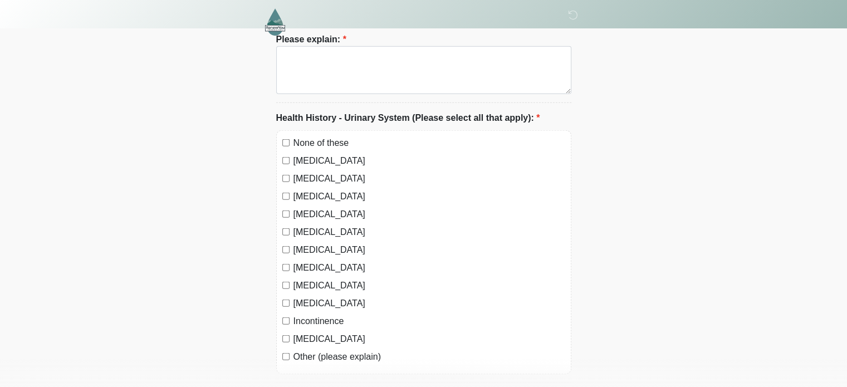
scroll to position [2734, 0]
click at [358, 350] on label "Other (please explain)" at bounding box center [430, 356] width 272 height 13
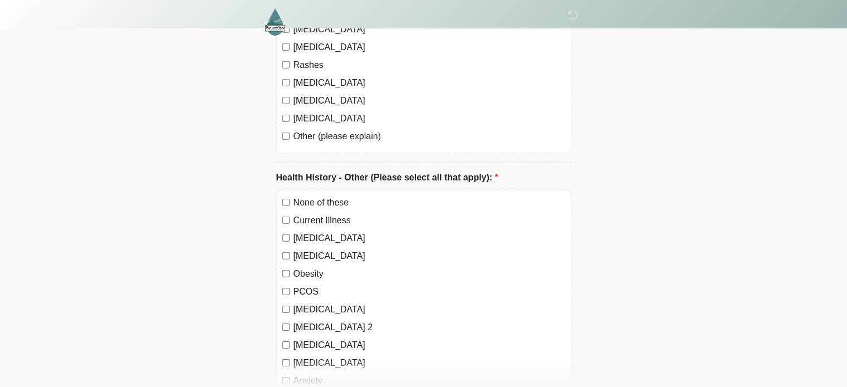
scroll to position [3420, 0]
click at [361, 129] on label "Other (please explain)" at bounding box center [430, 135] width 272 height 13
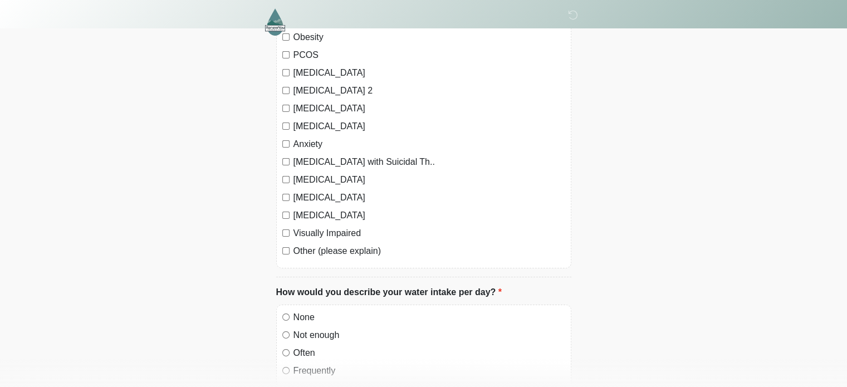
scroll to position [3736, 0]
click at [362, 243] on label "Other (please explain)" at bounding box center [430, 249] width 272 height 13
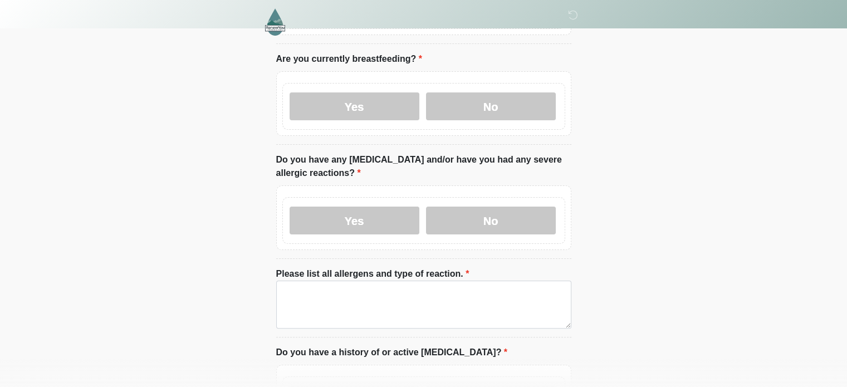
scroll to position [38, 0]
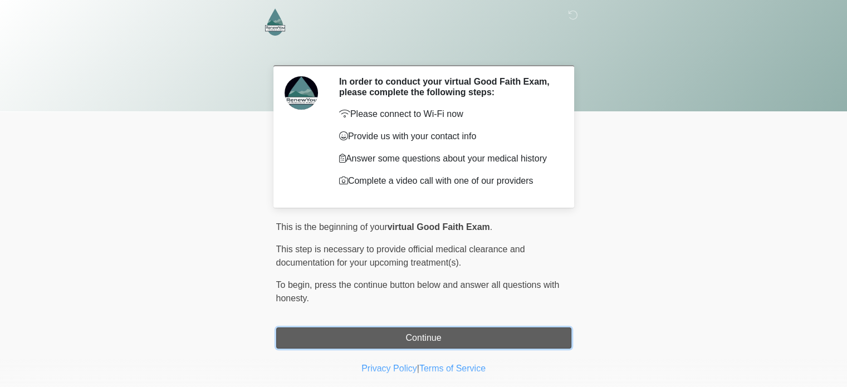
click at [435, 329] on button "Continue" at bounding box center [423, 338] width 295 height 21
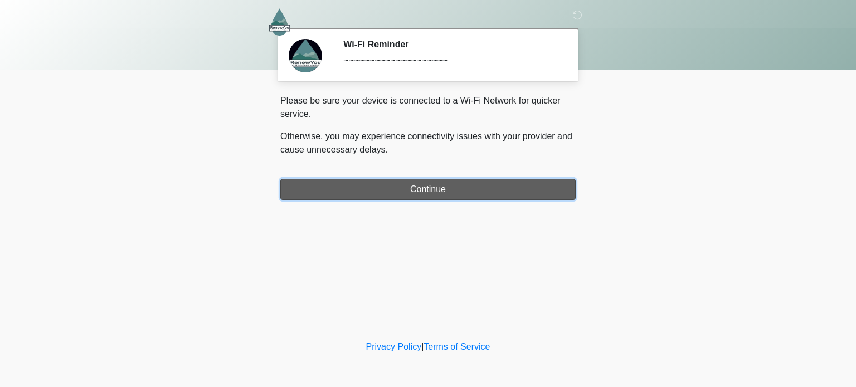
click at [427, 188] on button "Continue" at bounding box center [427, 189] width 295 height 21
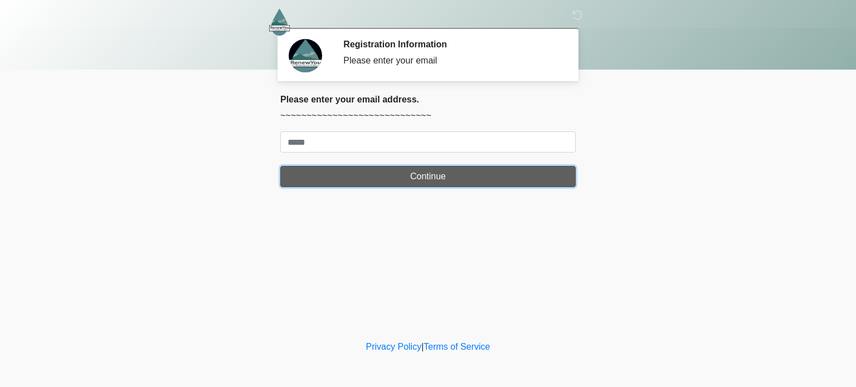
click at [425, 175] on button "Continue" at bounding box center [427, 176] width 295 height 21
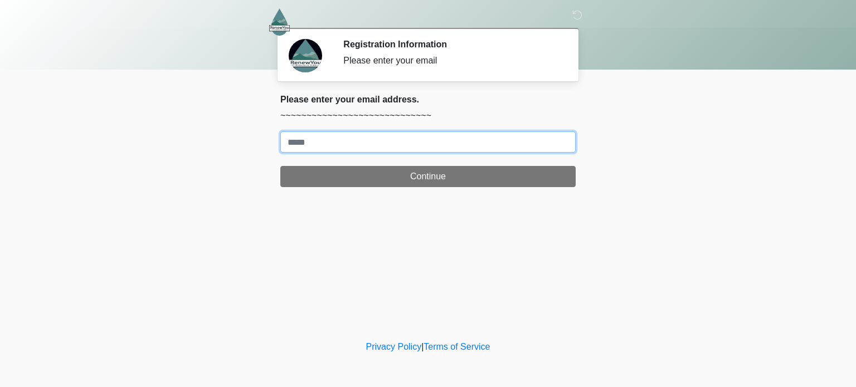
click at [408, 141] on input "Where should we email your treatment plan?" at bounding box center [427, 141] width 295 height 21
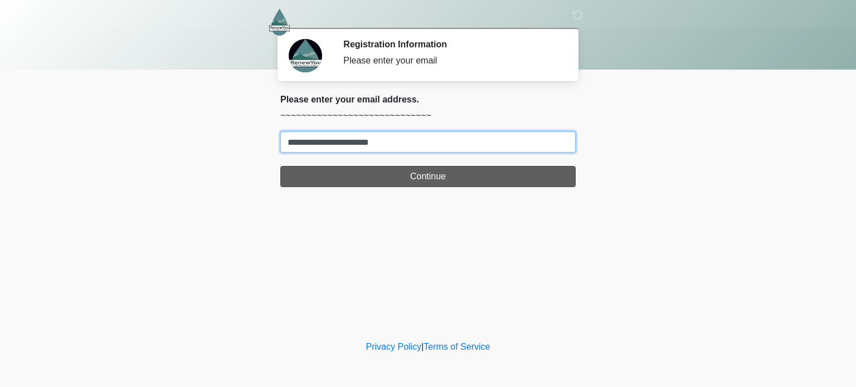
type input "**********"
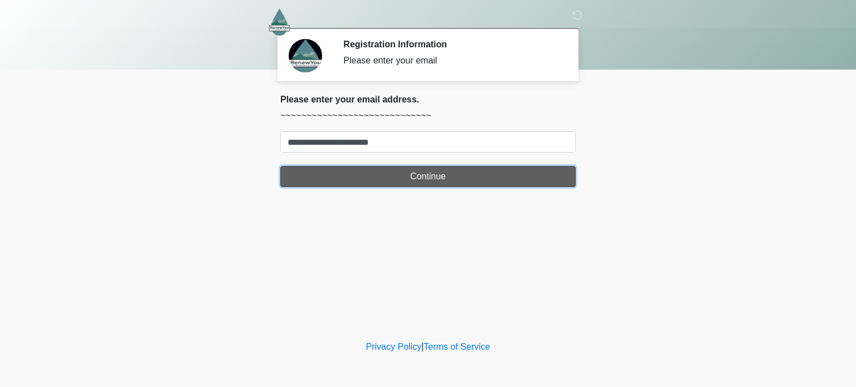
click at [414, 184] on button "Continue" at bounding box center [427, 176] width 295 height 21
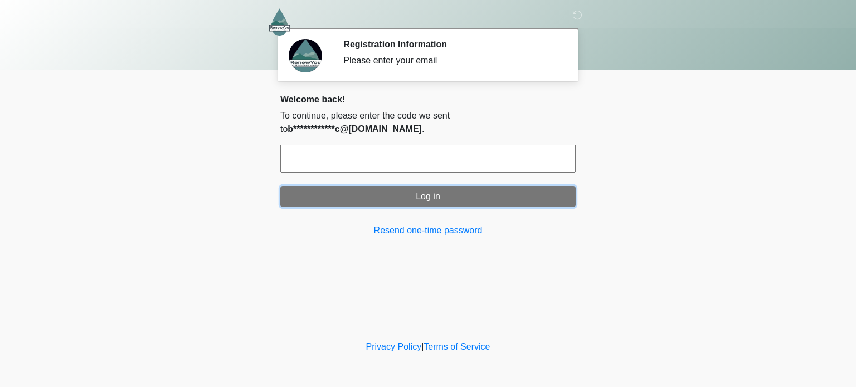
click at [414, 186] on button "Log in" at bounding box center [427, 196] width 295 height 21
click at [390, 145] on input "text" at bounding box center [427, 159] width 295 height 28
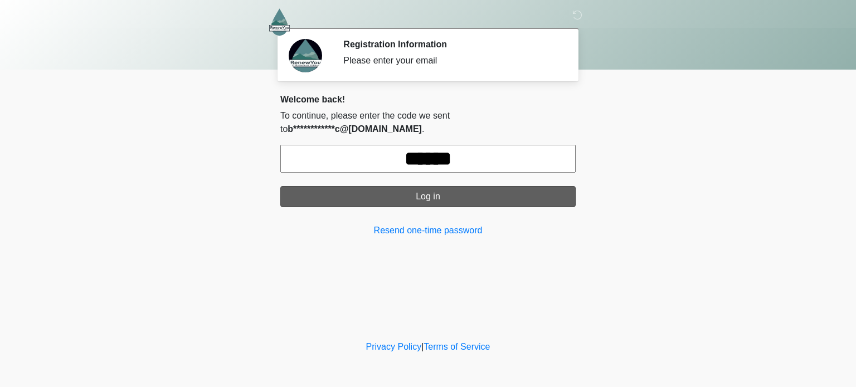
type input "******"
click at [413, 186] on button "Log in" at bounding box center [427, 196] width 295 height 21
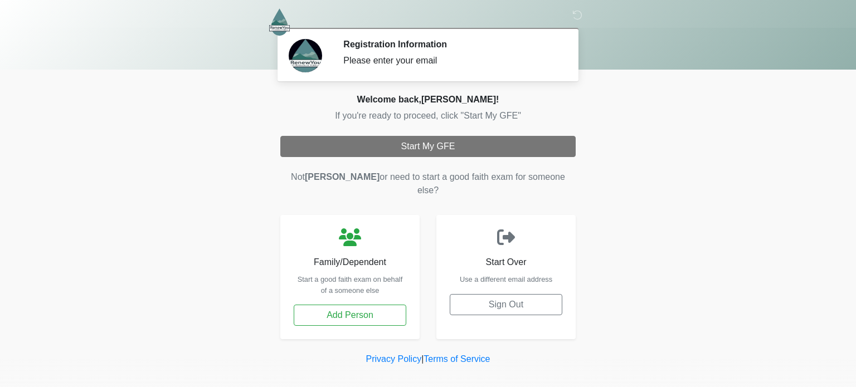
click at [451, 134] on div "Welcome back, Taylor ! If you're ready to proceed, click "Start My GFE" Start M…" at bounding box center [427, 216] width 295 height 245
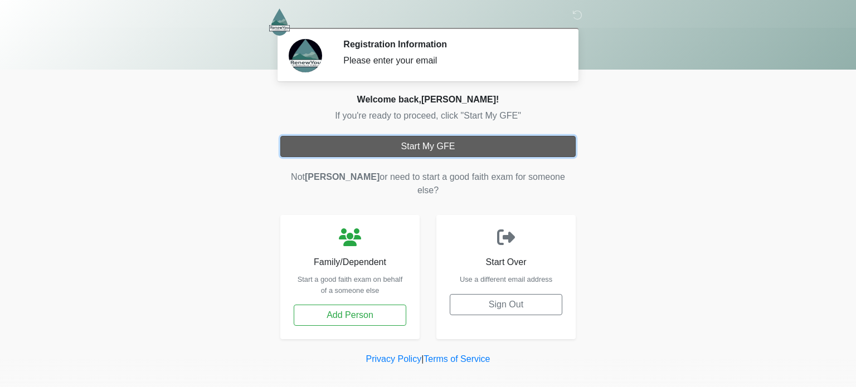
click at [441, 145] on button "Start My GFE" at bounding box center [427, 146] width 295 height 21
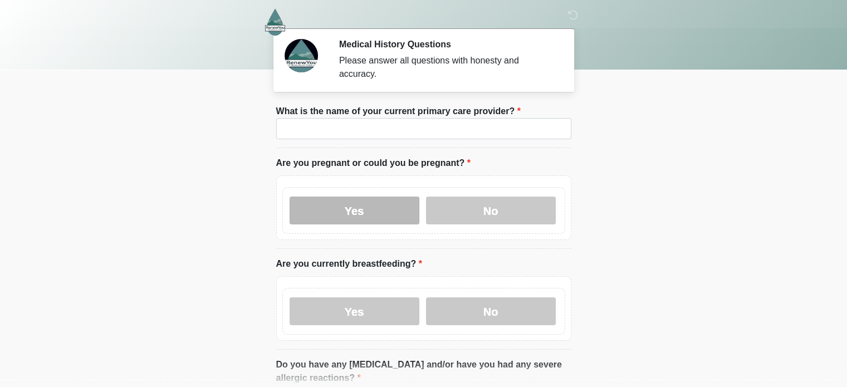
click at [359, 211] on label "Yes" at bounding box center [355, 211] width 130 height 28
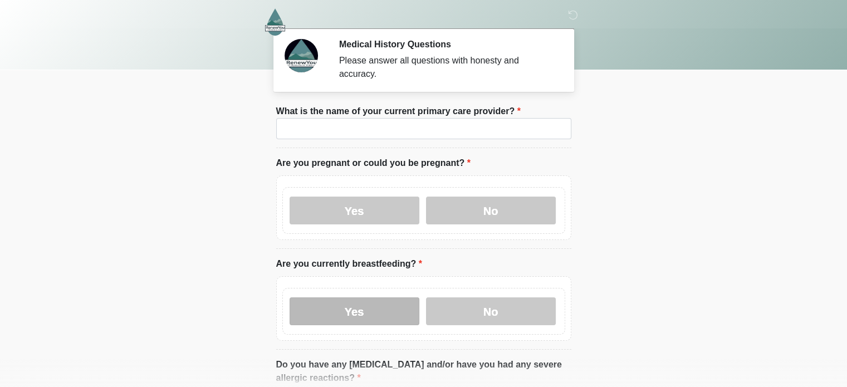
click at [363, 297] on label "Yes" at bounding box center [355, 311] width 130 height 28
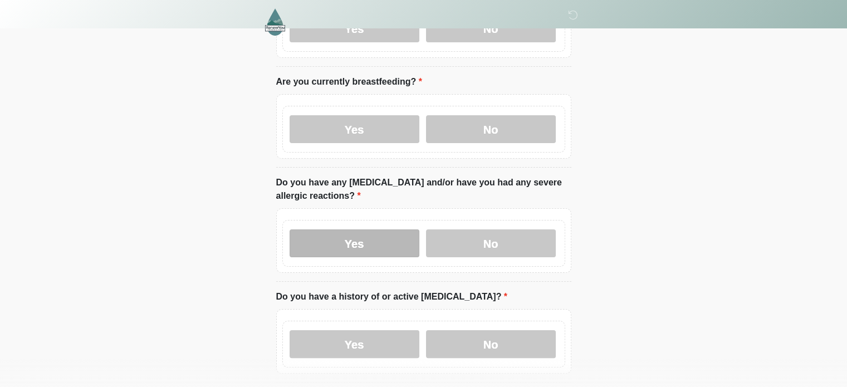
click at [365, 236] on label "Yes" at bounding box center [355, 244] width 130 height 28
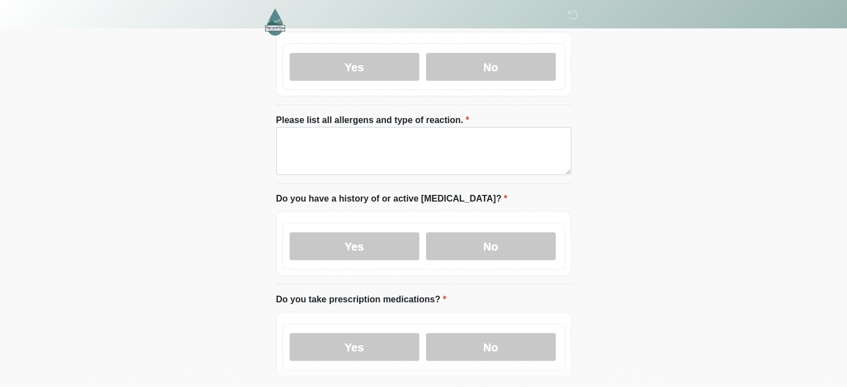
scroll to position [363, 0]
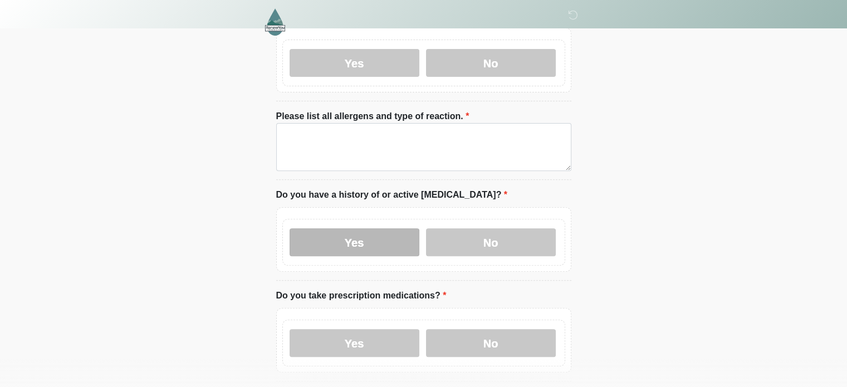
click at [378, 240] on label "Yes" at bounding box center [355, 242] width 130 height 28
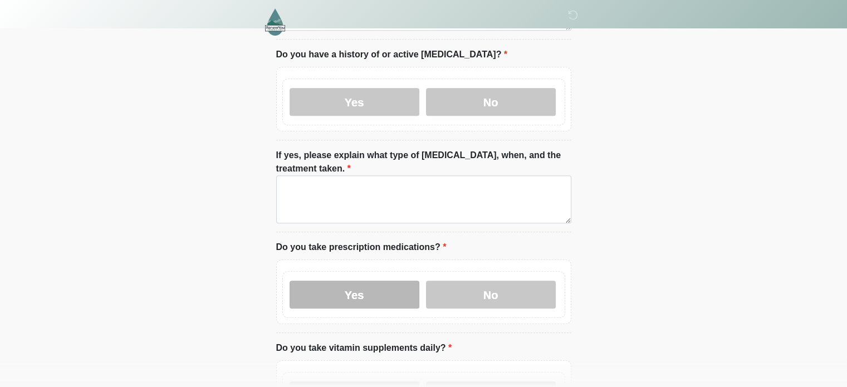
click at [364, 287] on label "Yes" at bounding box center [355, 295] width 130 height 28
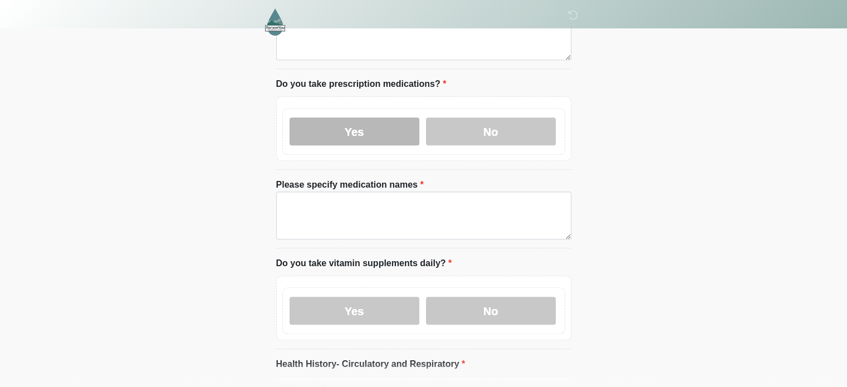
scroll to position [773, 0]
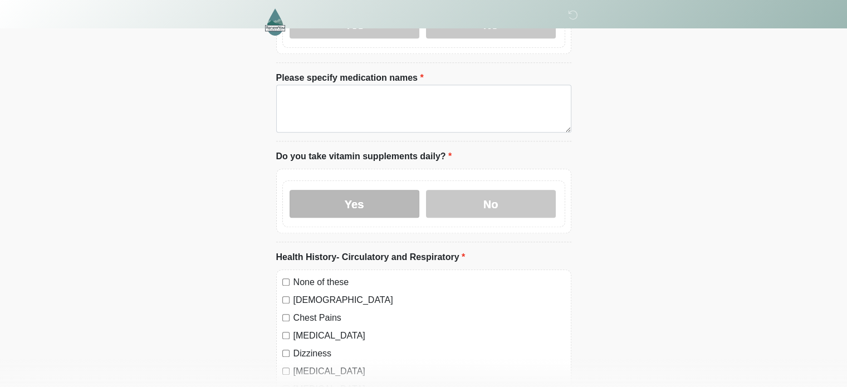
click at [389, 198] on label "Yes" at bounding box center [355, 204] width 130 height 28
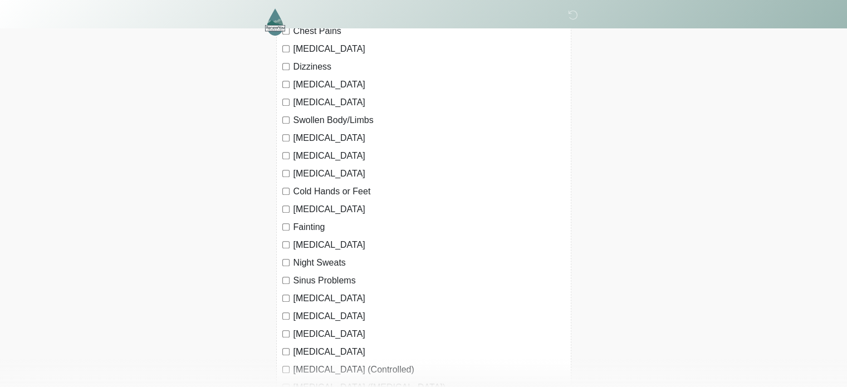
scroll to position [1432, 0]
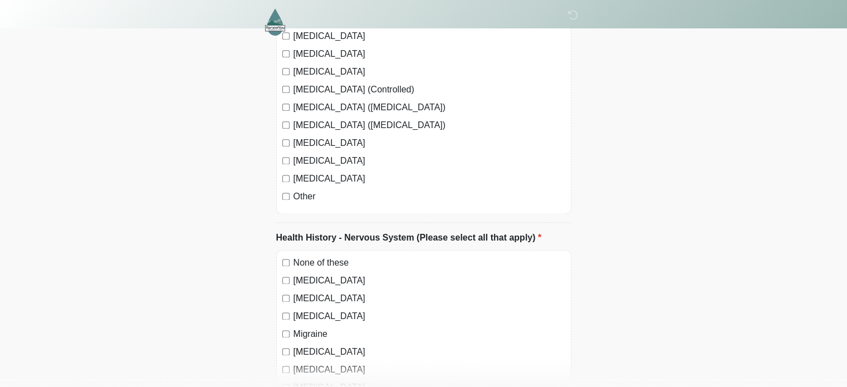
click at [302, 190] on label "Other" at bounding box center [430, 196] width 272 height 13
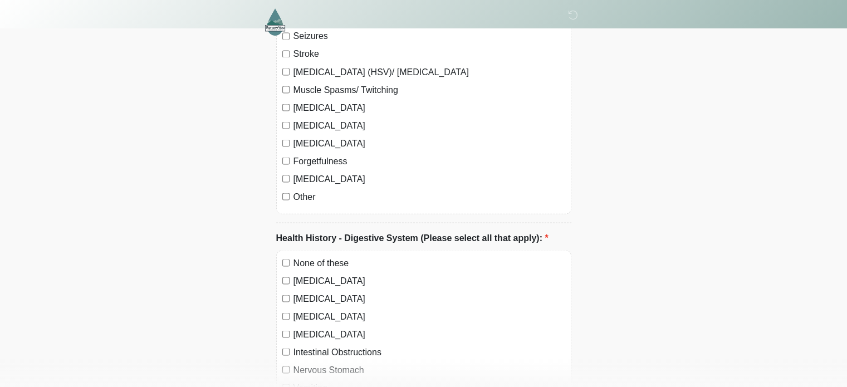
scroll to position [2060, 0]
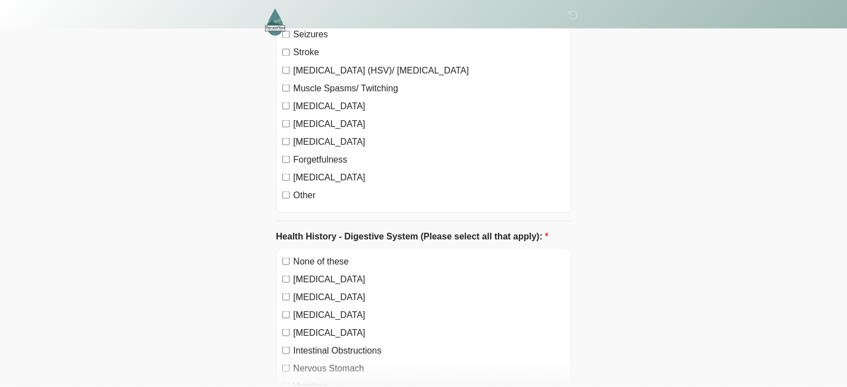
click at [299, 188] on label "Other" at bounding box center [430, 194] width 272 height 13
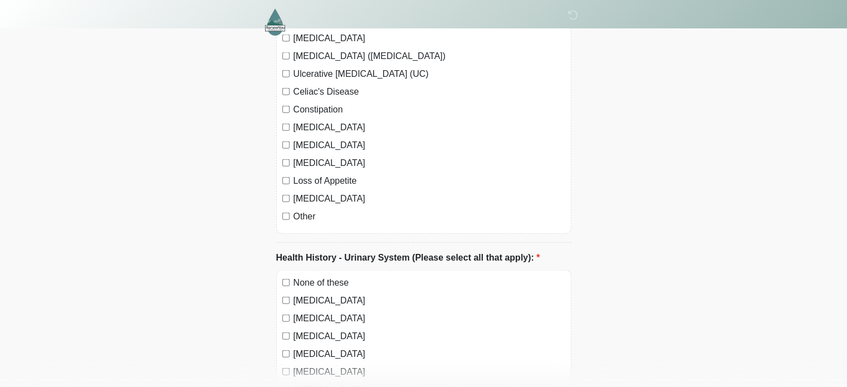
scroll to position [2593, 0]
click at [307, 211] on label "Other" at bounding box center [430, 217] width 272 height 13
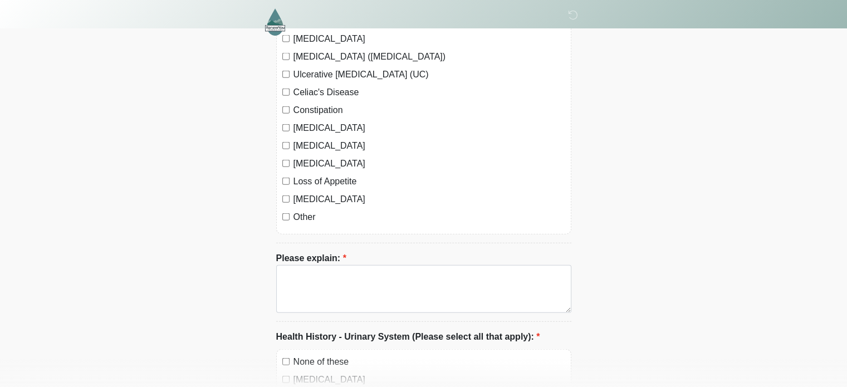
scroll to position [2936, 0]
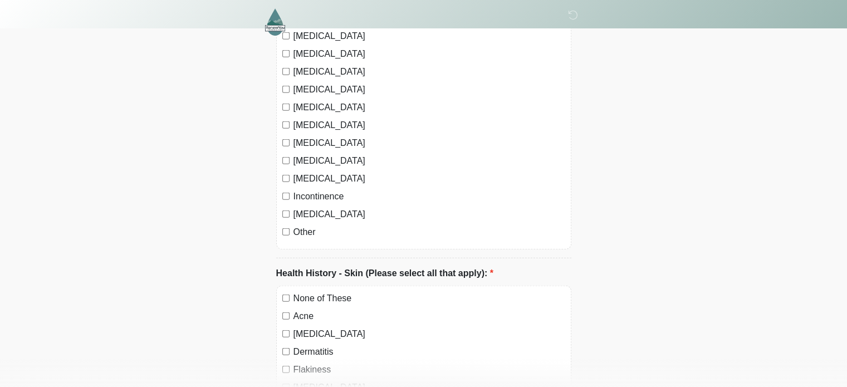
click at [300, 226] on label "Other" at bounding box center [430, 232] width 272 height 13
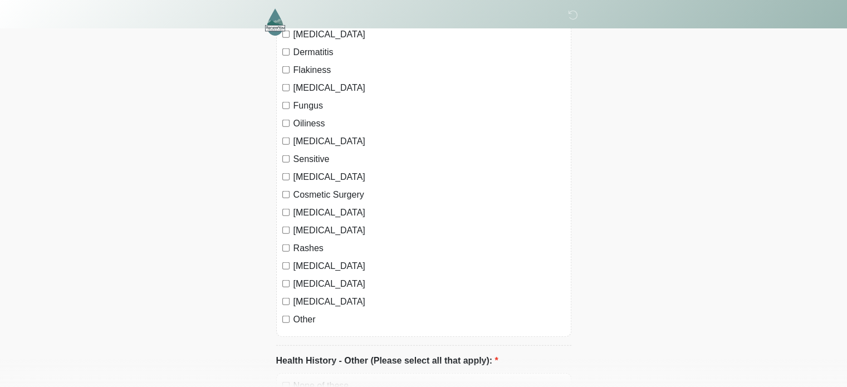
scroll to position [3315, 0]
click at [305, 313] on label "Other" at bounding box center [430, 319] width 272 height 13
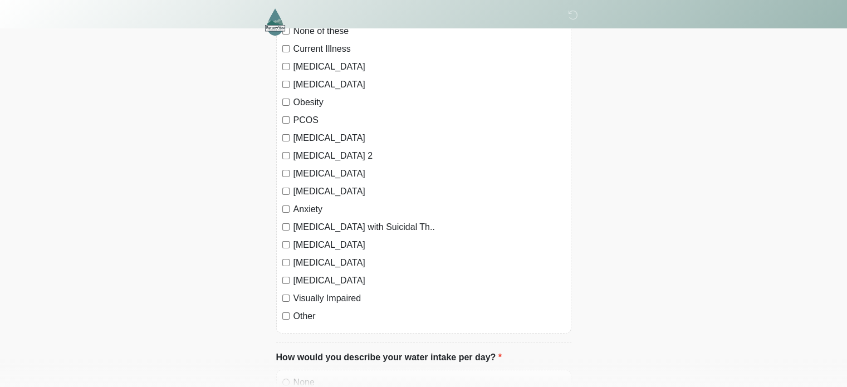
scroll to position [3748, 0]
click at [290, 276] on div "None of these Current Illness Diabetes Type 1 Hyperthyroidism Obesity PCOS Depr…" at bounding box center [423, 175] width 295 height 315
click at [290, 310] on div "Other" at bounding box center [423, 316] width 283 height 13
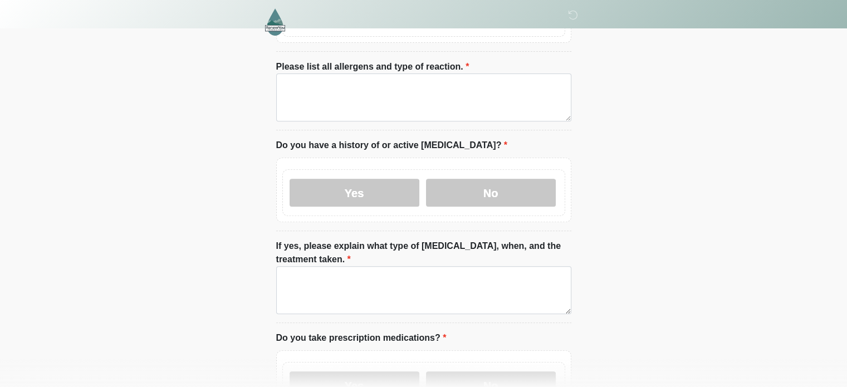
scroll to position [412, 0]
drag, startPoint x: 628, startPoint y: 11, endPoint x: 611, endPoint y: 285, distance: 274.7
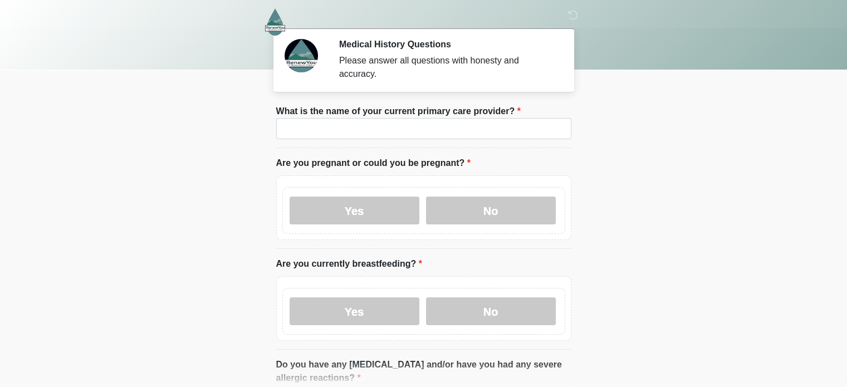
drag, startPoint x: 733, startPoint y: 201, endPoint x: 631, endPoint y: 212, distance: 102.0
click at [631, 212] on body "‎ ‎ ‎ Medical History Questions Please answer all questions with honesty and ac…" at bounding box center [423, 193] width 847 height 387
drag, startPoint x: 631, startPoint y: 212, endPoint x: 611, endPoint y: 140, distance: 74.2
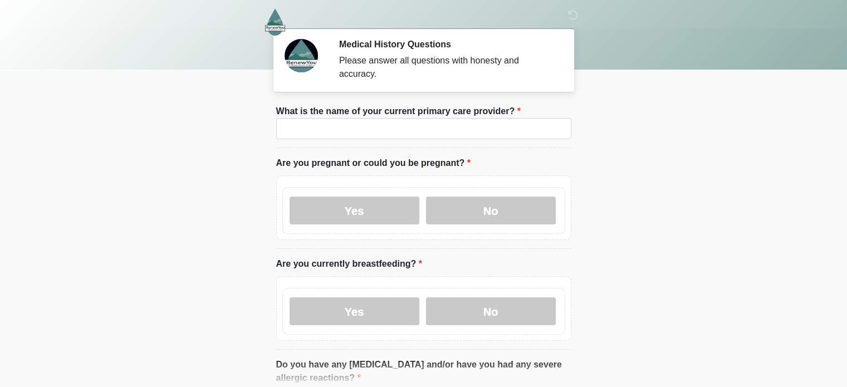
click at [611, 140] on body "‎ ‎ ‎ Medical History Questions Please answer all questions with honesty and ac…" at bounding box center [423, 193] width 847 height 387
drag, startPoint x: 849, startPoint y: 0, endPoint x: 633, endPoint y: 102, distance: 238.5
click at [633, 102] on body "‎ ‎ ‎ Medical History Questions Please answer all questions with honesty and ac…" at bounding box center [423, 193] width 847 height 387
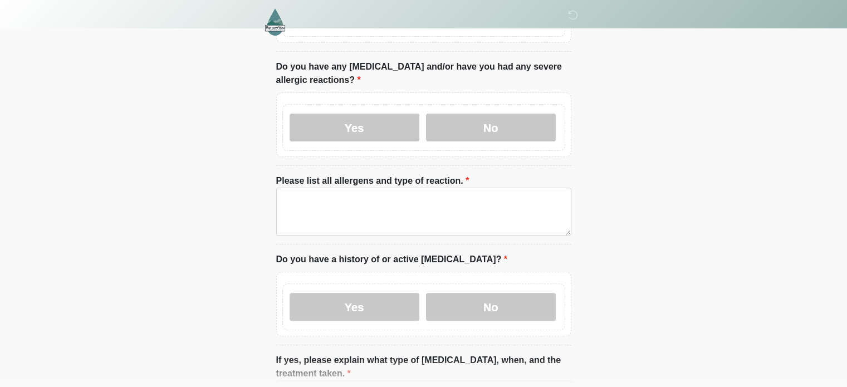
scroll to position [299, 0]
drag, startPoint x: 855, startPoint y: 3, endPoint x: 611, endPoint y: 93, distance: 260.1
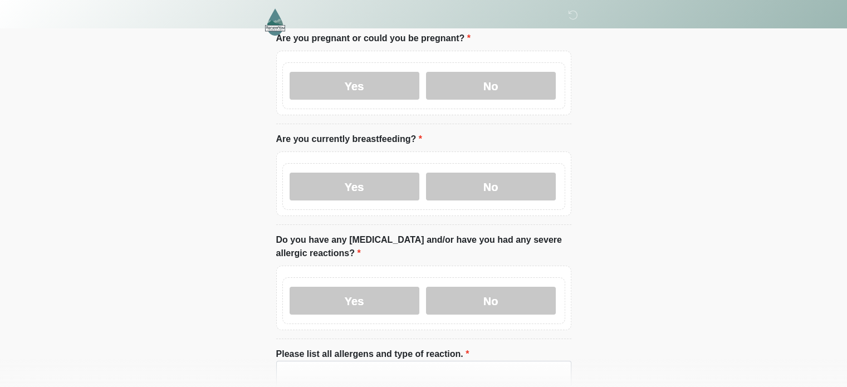
scroll to position [0, 0]
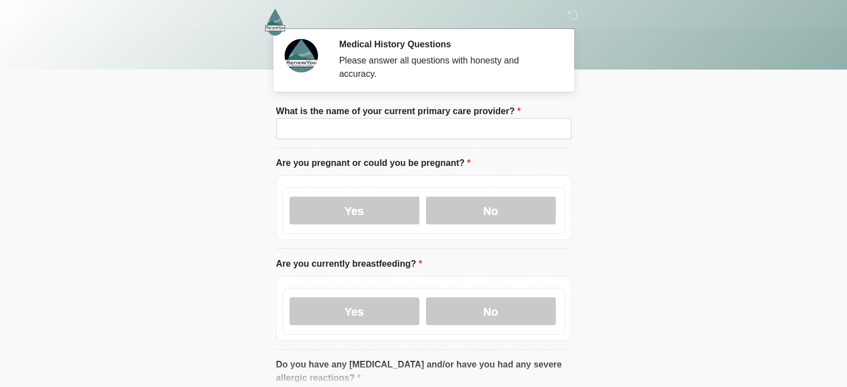
click at [267, 21] on img at bounding box center [275, 21] width 21 height 27
click at [276, 26] on img at bounding box center [275, 21] width 21 height 27
drag, startPoint x: 629, startPoint y: 158, endPoint x: 608, endPoint y: 123, distance: 41.3
click at [608, 123] on body "‎ ‎ ‎ Medical History Questions Please answer all questions with honesty and ac…" at bounding box center [423, 193] width 847 height 387
drag, startPoint x: 852, startPoint y: 3, endPoint x: 622, endPoint y: 179, distance: 289.3
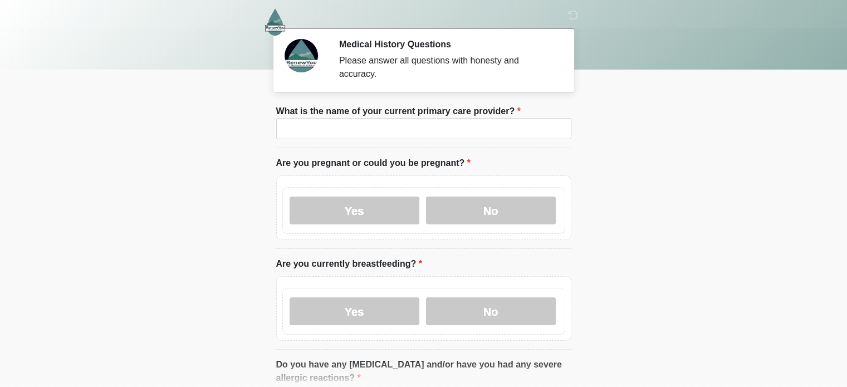
drag, startPoint x: 622, startPoint y: 179, endPoint x: 648, endPoint y: 111, distance: 73.0
click at [648, 111] on body "‎ ‎ ‎ Medical History Questions Please answer all questions with honesty and ac…" at bounding box center [423, 193] width 847 height 387
drag, startPoint x: 846, startPoint y: 0, endPoint x: 613, endPoint y: 173, distance: 289.8
click at [613, 173] on body "‎ ‎ ‎ Medical History Questions Please answer all questions with honesty and ac…" at bounding box center [423, 193] width 847 height 387
drag, startPoint x: 855, startPoint y: 3, endPoint x: 637, endPoint y: 106, distance: 241.2
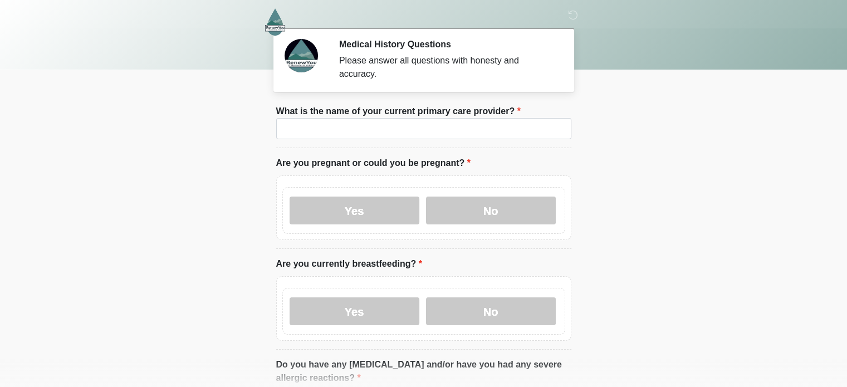
click at [637, 106] on body "‎ ‎ ‎ Medical History Questions Please answer all questions with honesty and ac…" at bounding box center [423, 193] width 847 height 387
click at [745, 135] on body "‎ ‎ ‎ Medical History Questions Please answer all questions with honesty and ac…" at bounding box center [423, 193] width 847 height 387
click at [354, 197] on label "Yes" at bounding box center [355, 211] width 130 height 28
click at [356, 305] on label "Yes" at bounding box center [355, 311] width 130 height 28
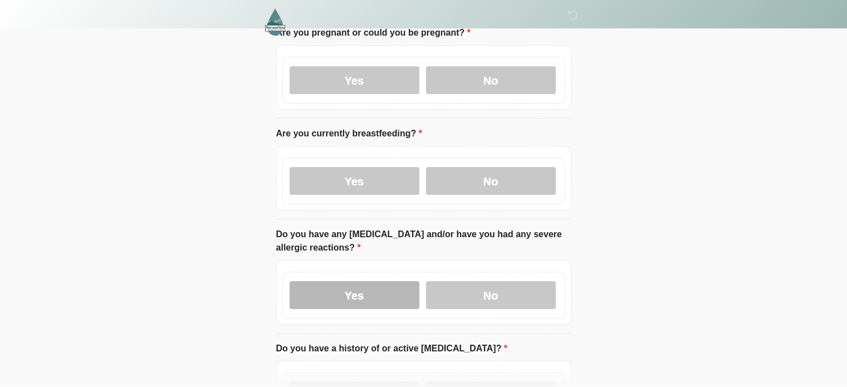
click at [362, 283] on label "Yes" at bounding box center [355, 295] width 130 height 28
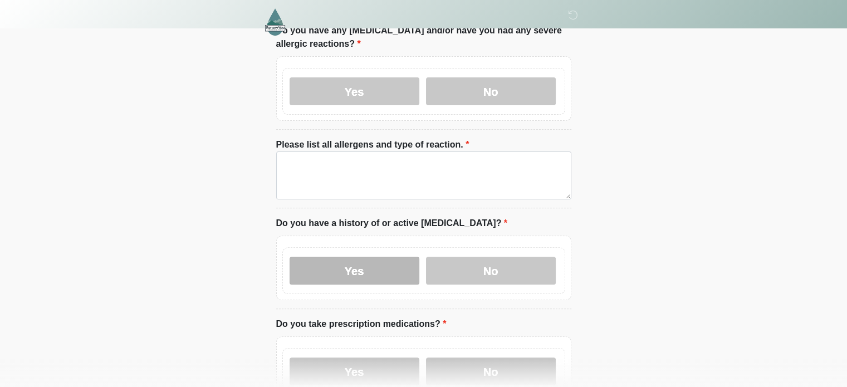
click at [368, 257] on label "Yes" at bounding box center [355, 271] width 130 height 28
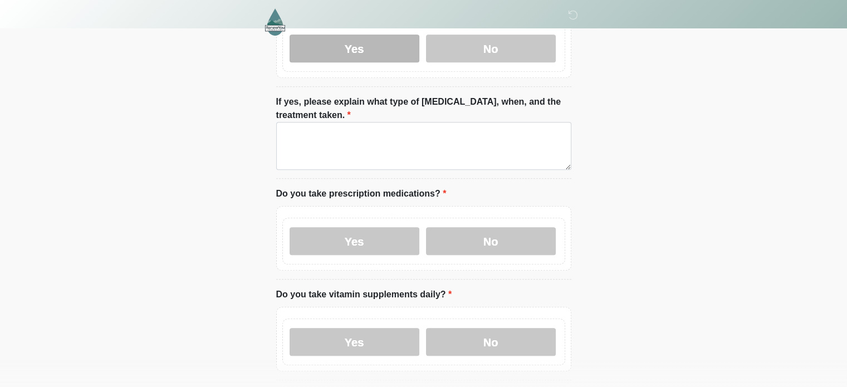
scroll to position [558, 0]
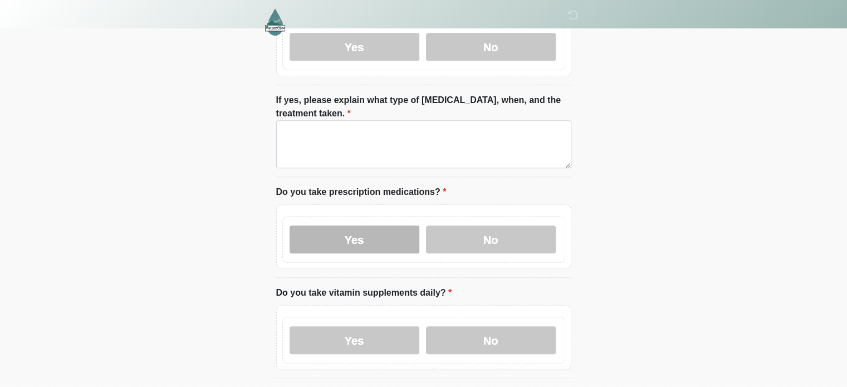
click at [368, 226] on label "Yes" at bounding box center [355, 240] width 130 height 28
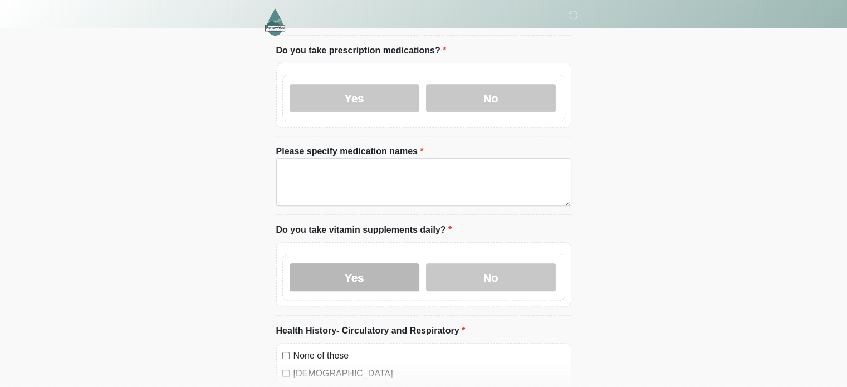
click at [381, 263] on label "Yes" at bounding box center [355, 277] width 130 height 28
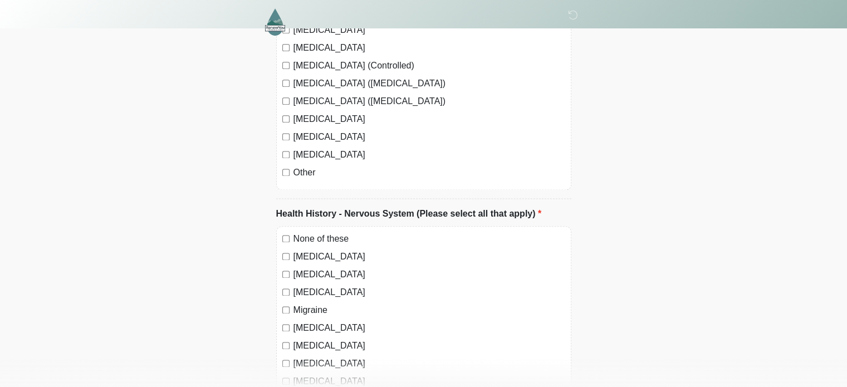
scroll to position [1497, 0]
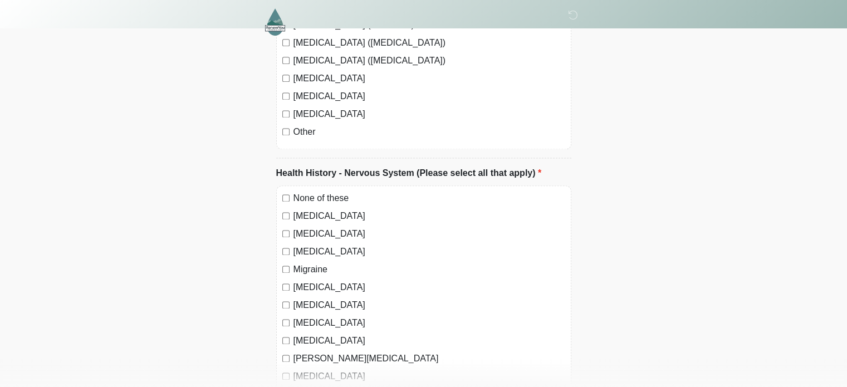
click at [291, 125] on div "Other" at bounding box center [423, 131] width 283 height 13
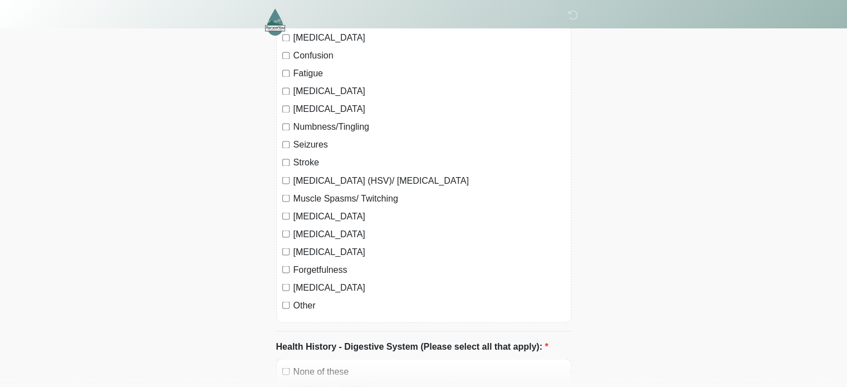
scroll to position [1950, 0]
click at [303, 299] on label "Other" at bounding box center [430, 305] width 272 height 13
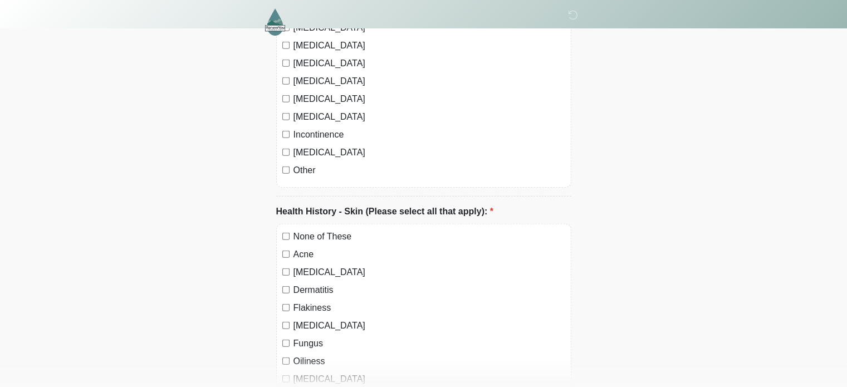
scroll to position [2999, 0]
click at [304, 163] on label "Other" at bounding box center [430, 169] width 272 height 13
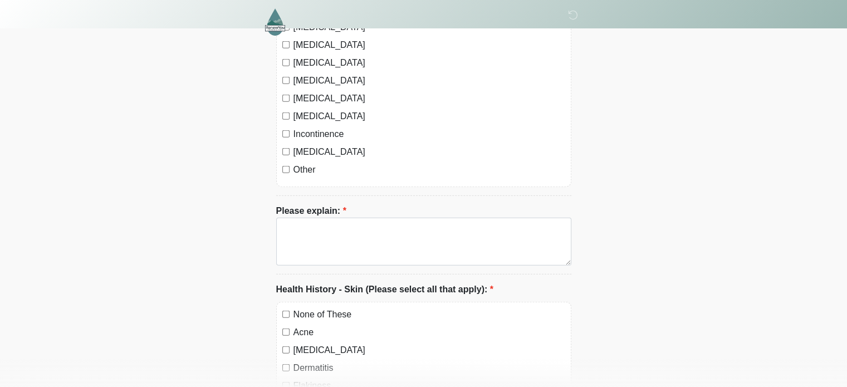
scroll to position [3364, 0]
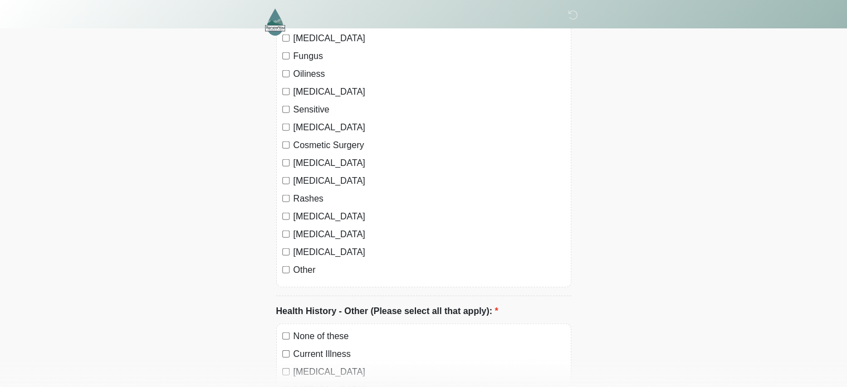
click at [307, 263] on label "Other" at bounding box center [430, 269] width 272 height 13
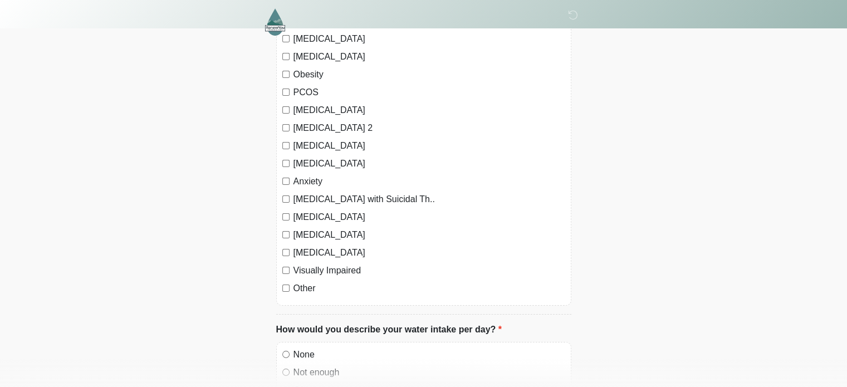
scroll to position [3776, 0]
click at [306, 281] on label "Other" at bounding box center [430, 287] width 272 height 13
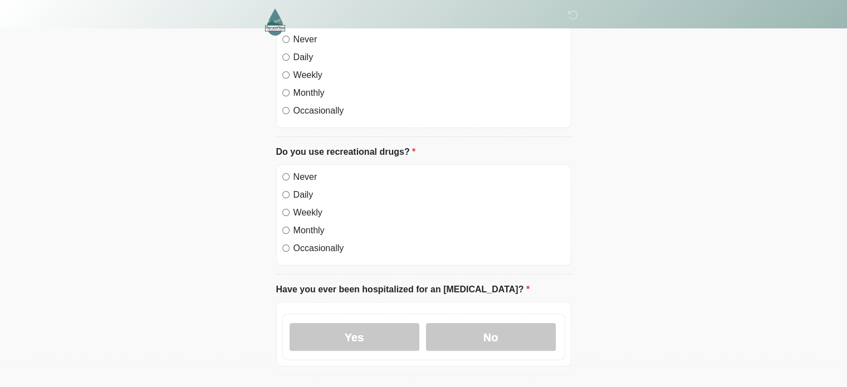
scroll to position [4537, 0]
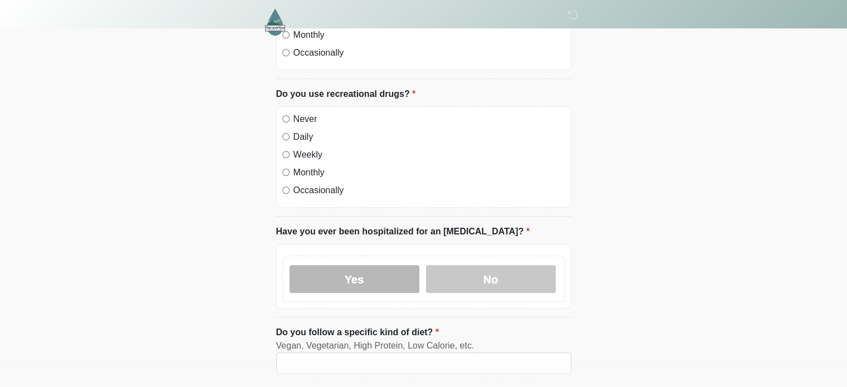
drag, startPoint x: 361, startPoint y: 252, endPoint x: 315, endPoint y: 236, distance: 48.8
click at [315, 265] on label "Yes" at bounding box center [355, 279] width 130 height 28
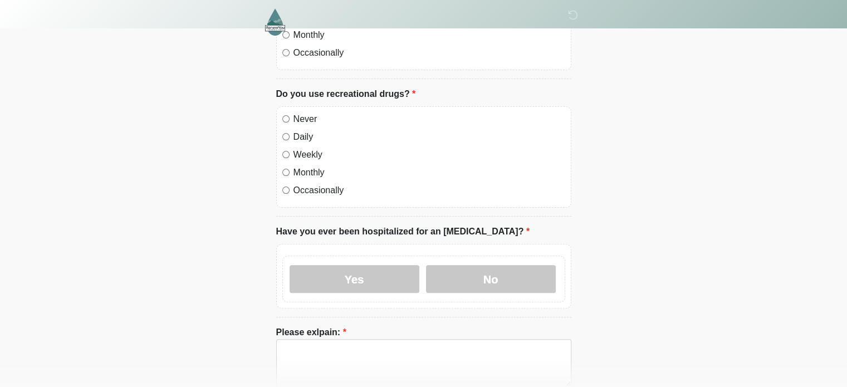
scroll to position [4862, 0]
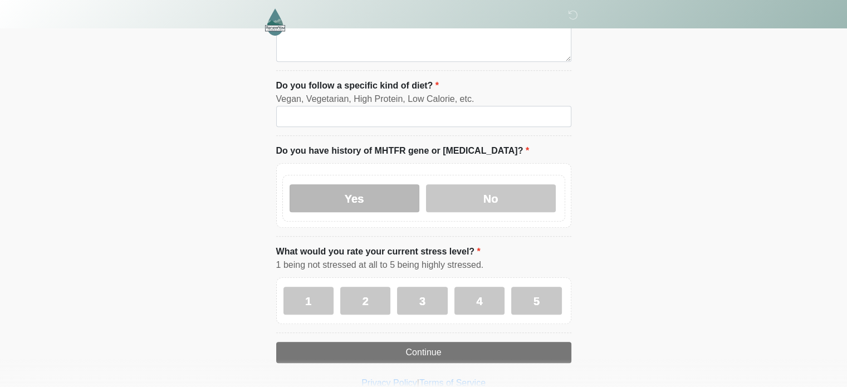
click at [333, 184] on label "Yes" at bounding box center [355, 198] width 130 height 28
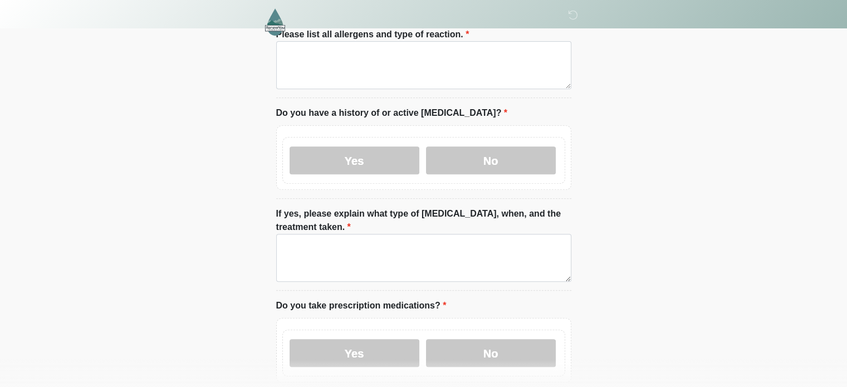
scroll to position [0, 0]
